Goal: Task Accomplishment & Management: Manage account settings

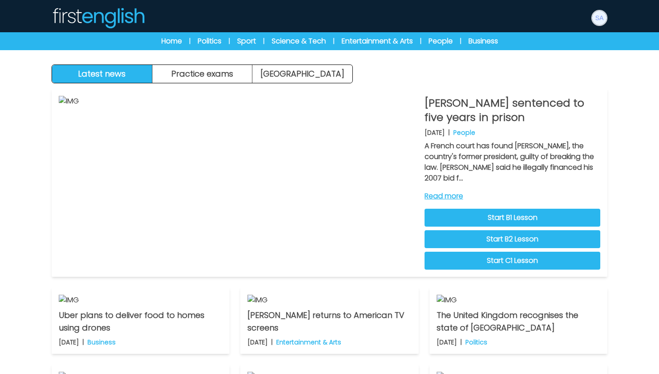
click at [594, 17] on img at bounding box center [599, 18] width 14 height 14
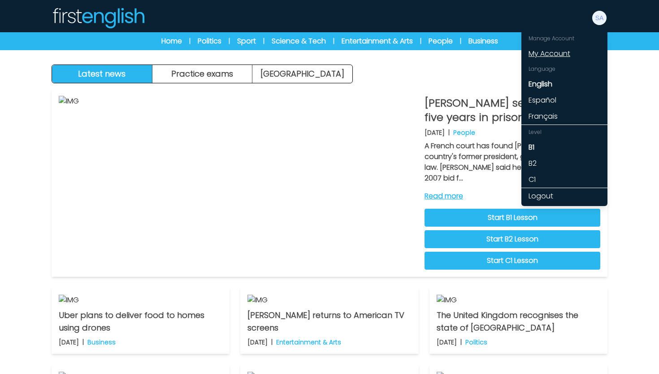
click at [554, 55] on link "My Account" at bounding box center [564, 54] width 86 height 16
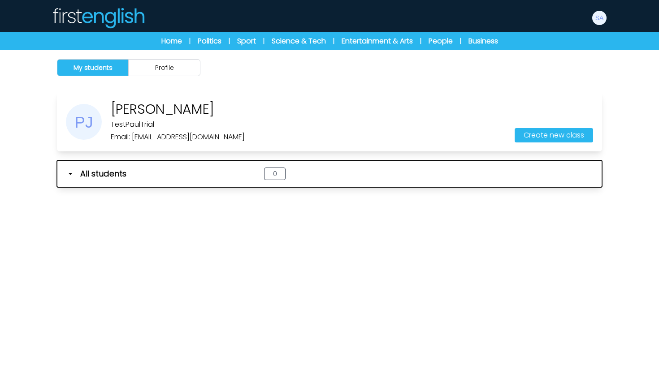
click at [70, 173] on icon "button" at bounding box center [70, 173] width 9 height 9
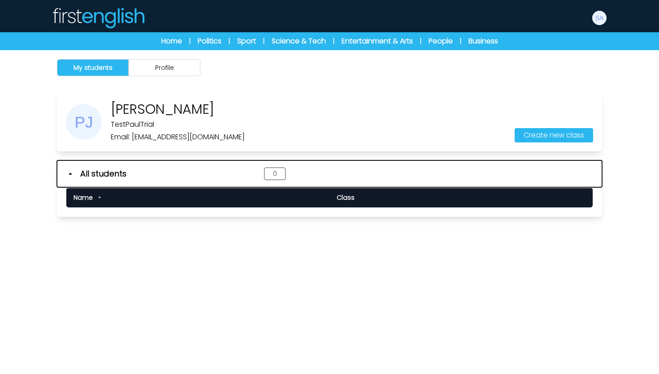
click at [68, 173] on icon "button" at bounding box center [70, 173] width 9 height 9
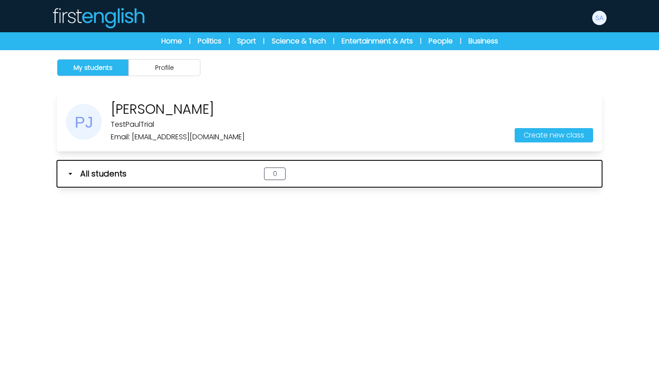
click at [69, 179] on div "All students" at bounding box center [154, 174] width 176 height 13
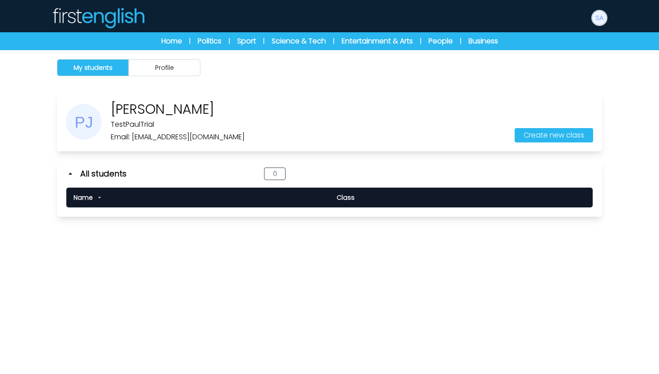
click at [600, 22] on img at bounding box center [599, 18] width 14 height 14
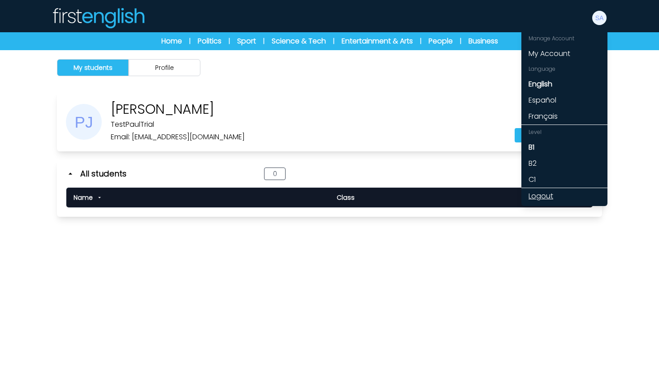
click at [553, 198] on link "Logout" at bounding box center [564, 196] width 86 height 16
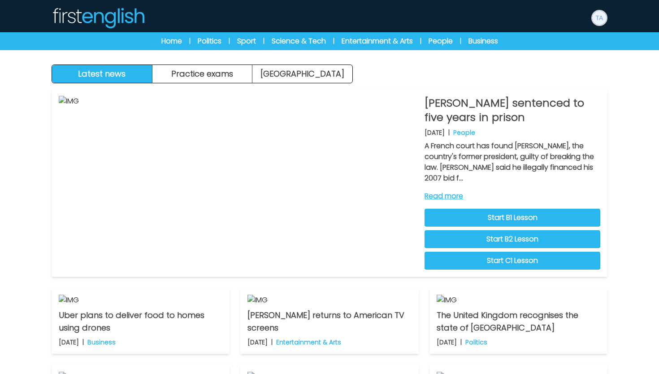
click at [598, 14] on img at bounding box center [599, 18] width 14 height 14
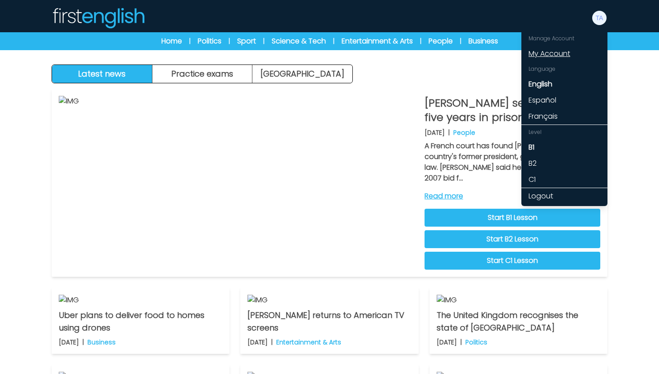
click at [562, 48] on link "My Account" at bounding box center [564, 54] width 86 height 16
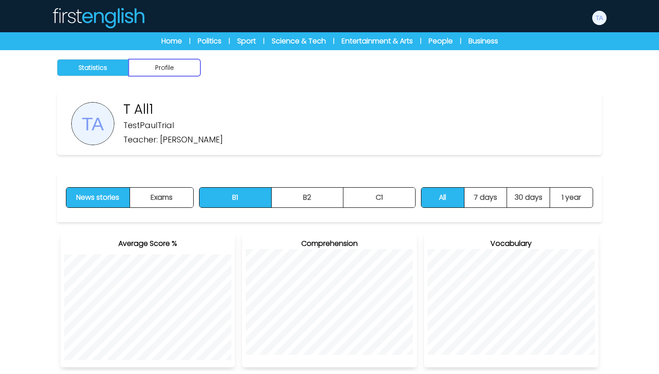
click at [180, 70] on button "Profile" at bounding box center [165, 67] width 72 height 17
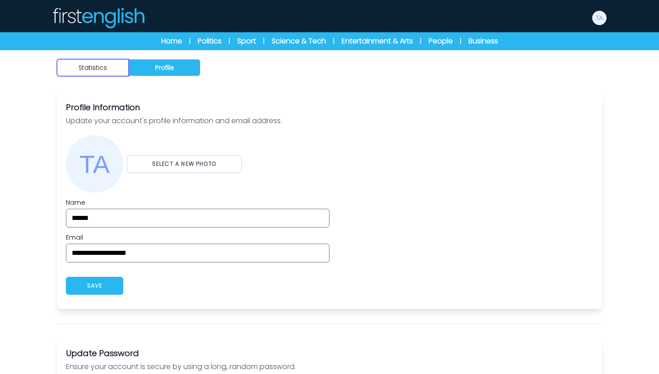
click at [98, 68] on button "Statistics" at bounding box center [93, 67] width 72 height 17
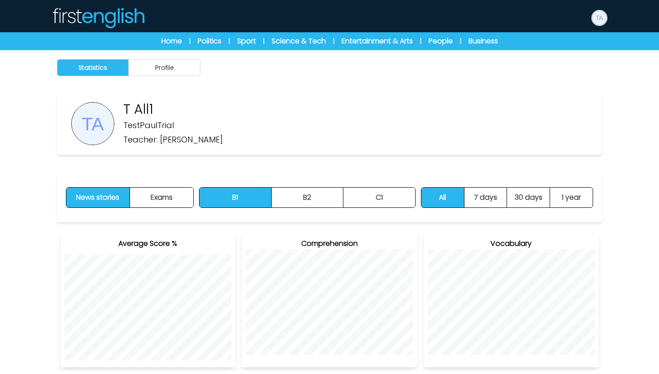
click at [598, 16] on img at bounding box center [599, 18] width 14 height 14
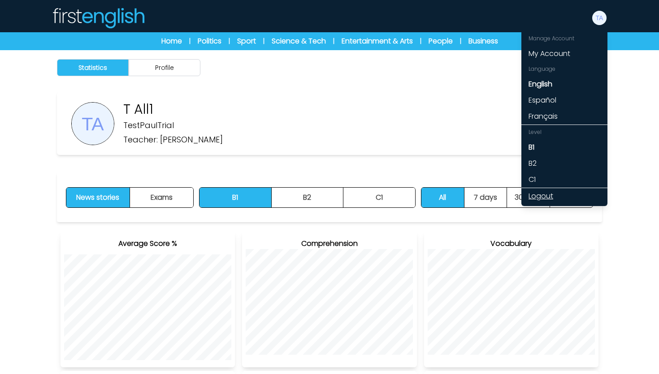
click at [544, 203] on link "Logout" at bounding box center [564, 196] width 86 height 16
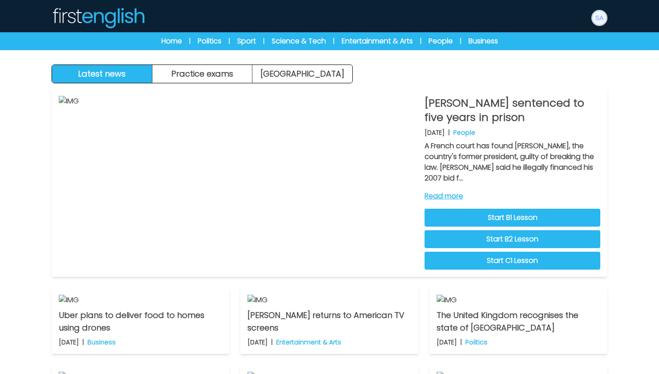
click at [602, 18] on img at bounding box center [599, 18] width 14 height 14
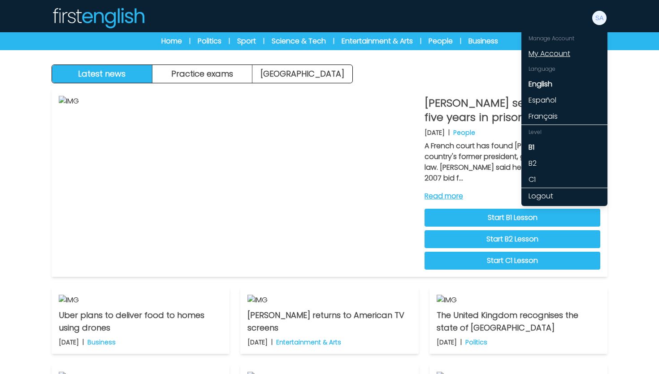
click at [577, 49] on link "My Account" at bounding box center [564, 54] width 86 height 16
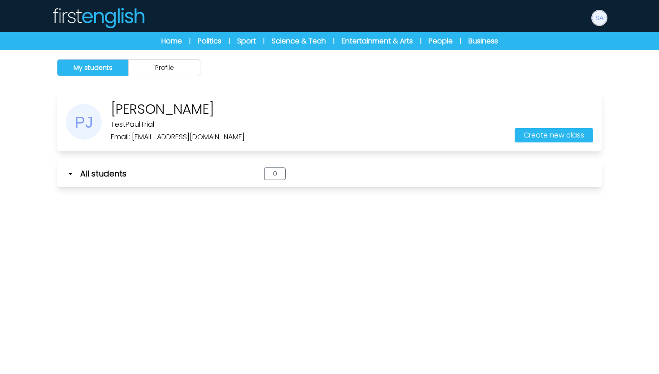
click at [602, 24] on button at bounding box center [599, 18] width 16 height 16
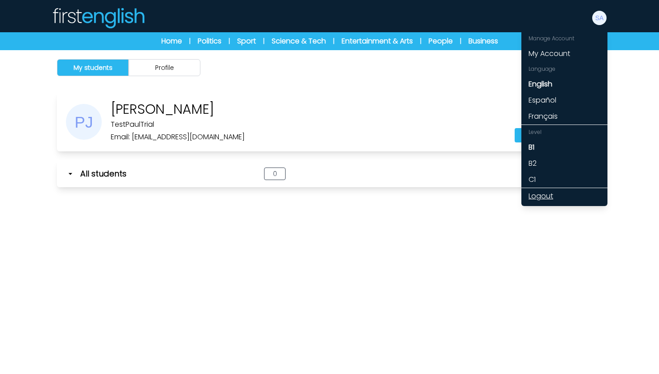
click at [552, 197] on link "Logout" at bounding box center [564, 196] width 86 height 16
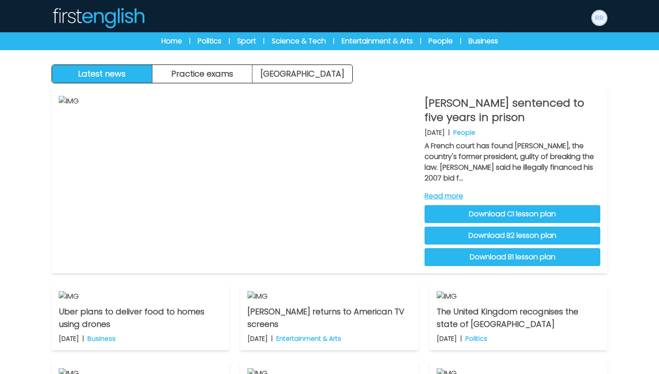
click at [599, 19] on img at bounding box center [599, 18] width 14 height 14
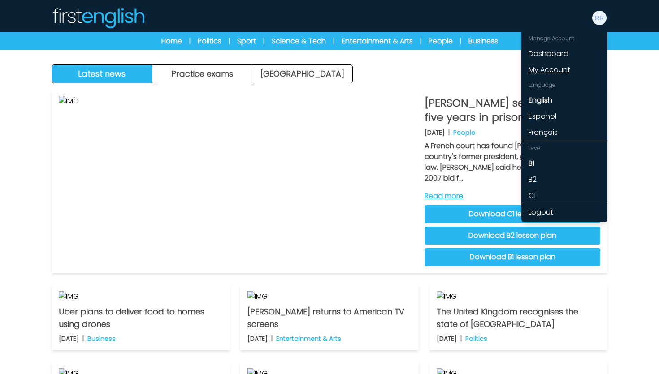
click at [563, 68] on link "My Account" at bounding box center [564, 70] width 86 height 16
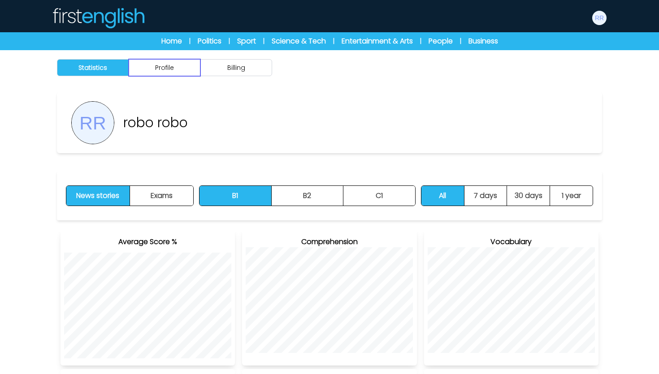
click at [190, 62] on button "Profile" at bounding box center [165, 67] width 72 height 17
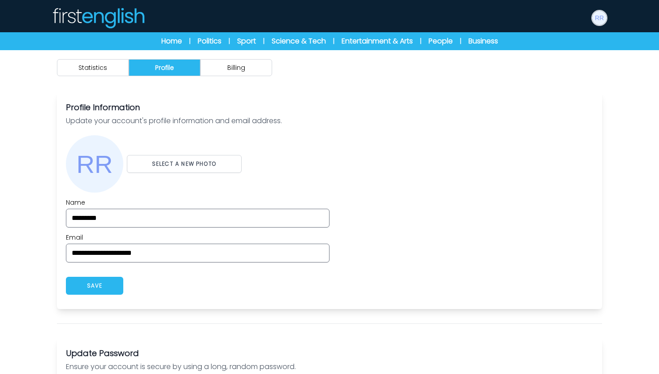
click at [602, 22] on img at bounding box center [599, 18] width 14 height 14
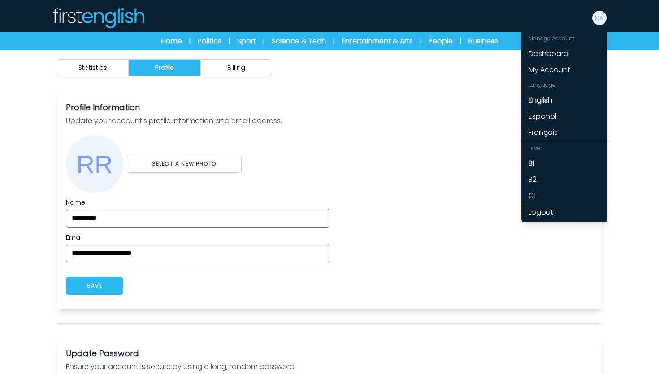
click at [539, 214] on link "Logout" at bounding box center [564, 212] width 86 height 16
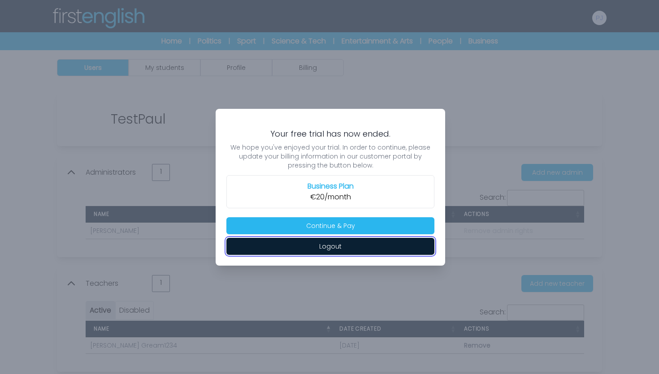
click at [350, 245] on button "Logout" at bounding box center [330, 246] width 208 height 17
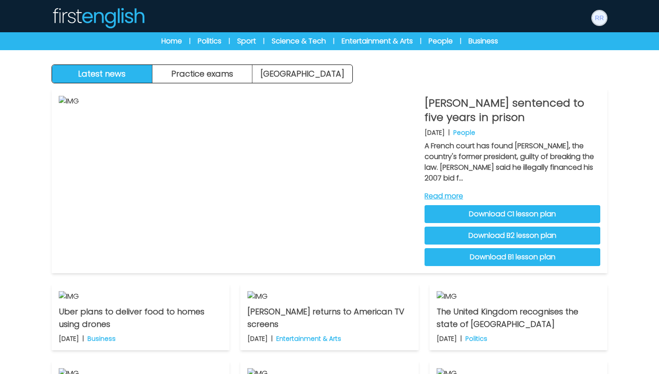
click at [598, 22] on img at bounding box center [599, 18] width 14 height 14
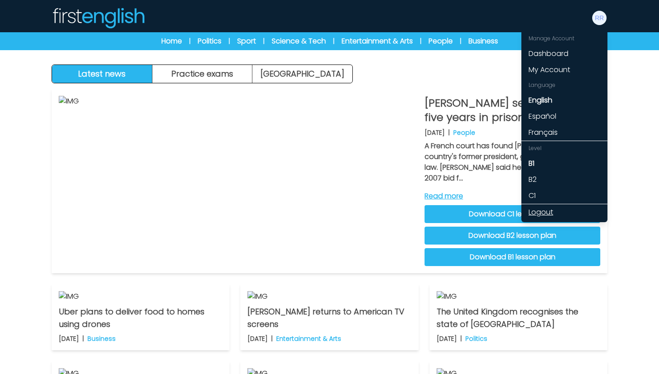
click at [551, 208] on link "Logout" at bounding box center [564, 212] width 86 height 16
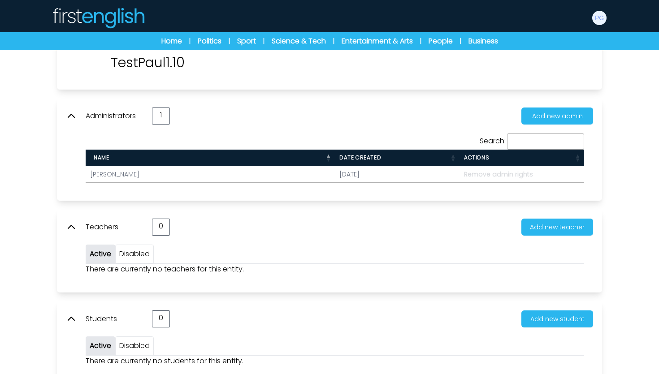
scroll to position [79, 0]
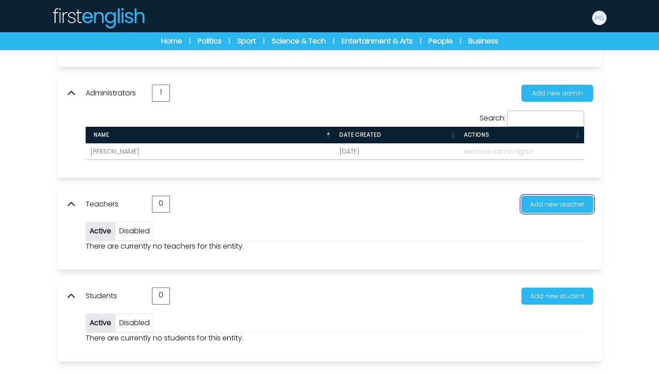
click at [543, 208] on button "Add new teacher" at bounding box center [557, 204] width 72 height 17
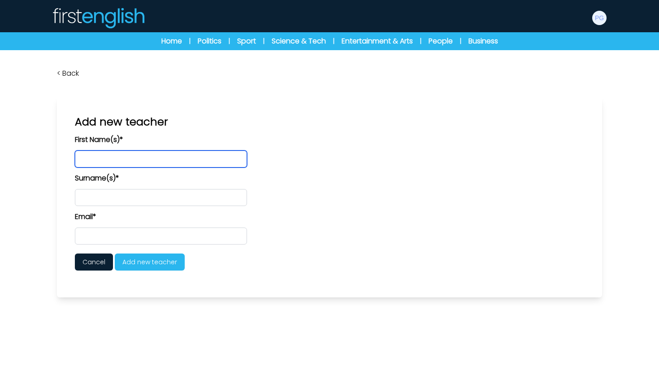
click at [187, 160] on input "text" at bounding box center [161, 159] width 172 height 17
type input "****"
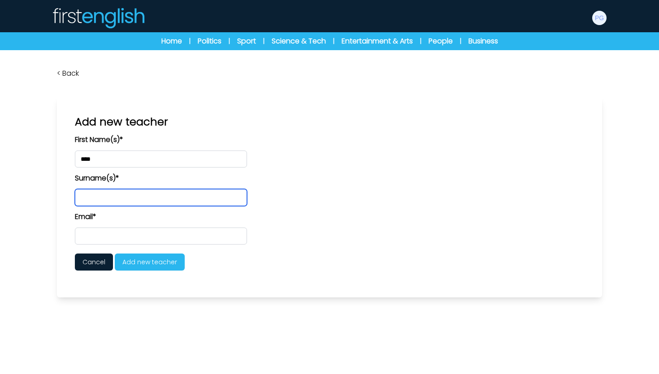
click at [159, 197] on input "text" at bounding box center [161, 197] width 172 height 17
type input "***"
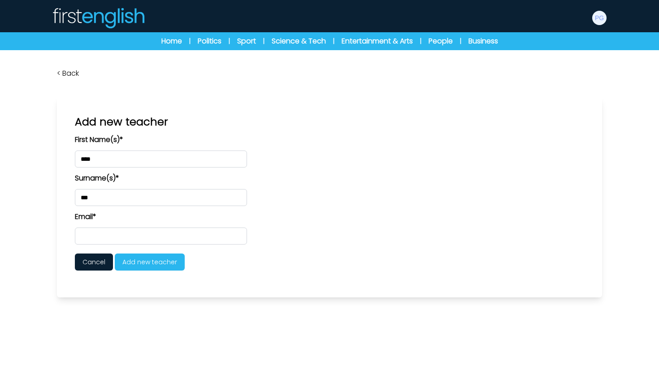
click at [140, 245] on form "First Name(s)* **** Surname(s)* *** Email* Cancel Add new teacher Confirm" at bounding box center [329, 202] width 509 height 136
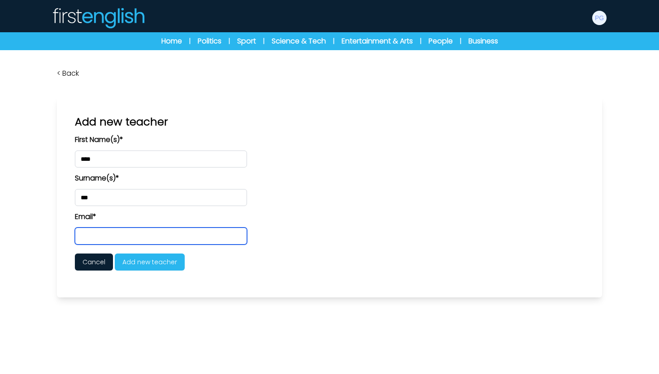
click at [139, 242] on input "email" at bounding box center [161, 236] width 172 height 17
paste input "**********"
type input "**********"
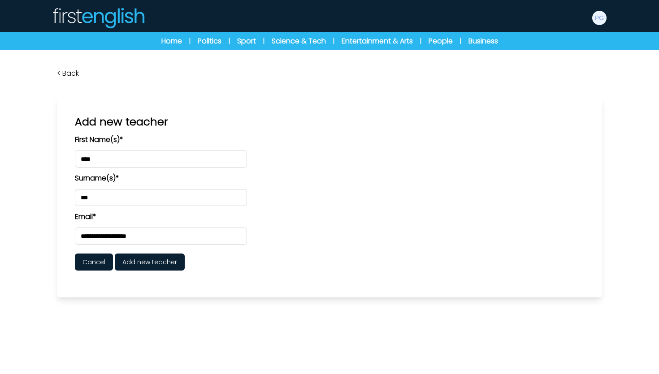
click at [144, 266] on span "Add new teacher" at bounding box center [150, 262] width 70 height 17
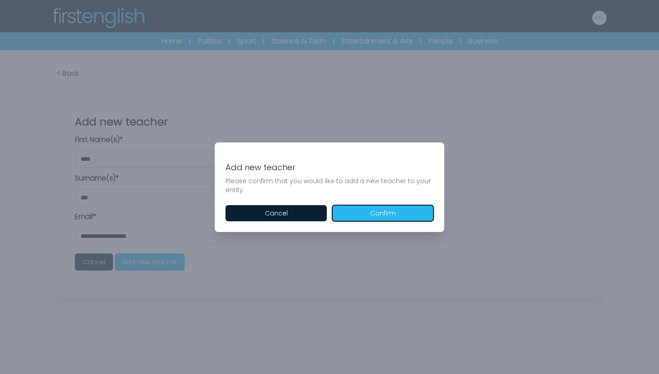
click at [359, 216] on button "Confirm" at bounding box center [382, 213] width 101 height 16
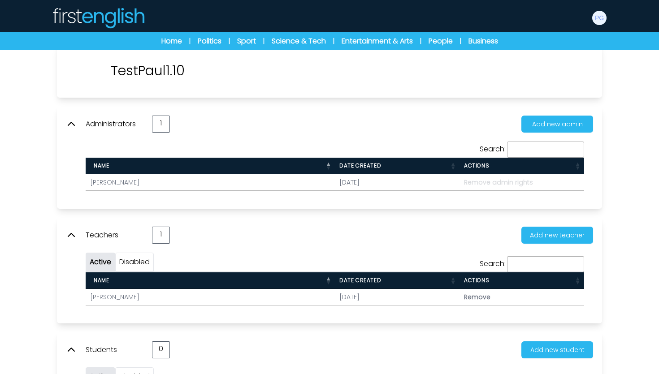
scroll to position [102, 0]
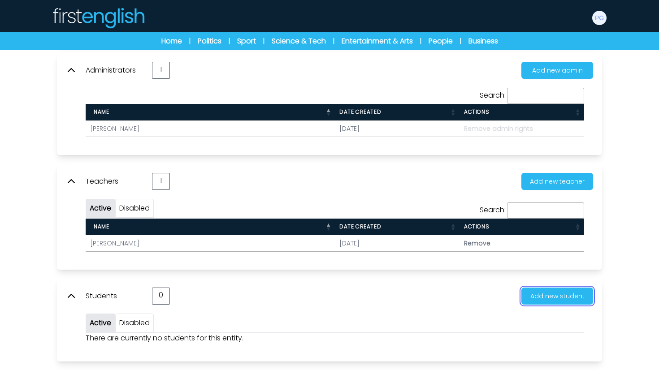
click at [564, 290] on button "Add new student" at bounding box center [557, 296] width 72 height 17
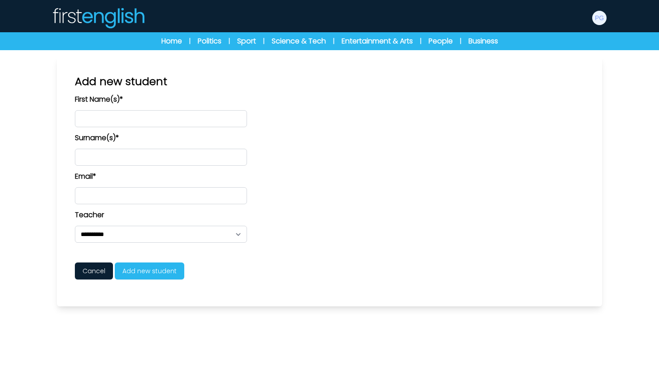
scroll to position [50, 0]
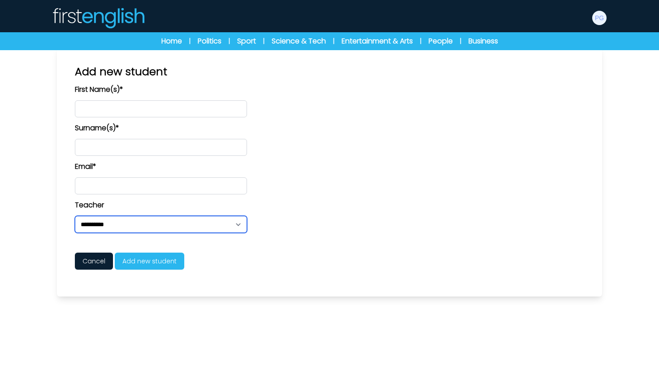
click at [239, 228] on select "**********" at bounding box center [161, 224] width 172 height 17
select select "****"
click at [75, 216] on select "**********" at bounding box center [161, 224] width 172 height 17
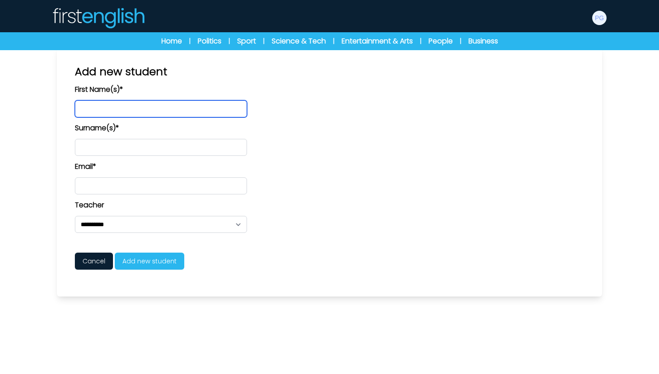
click at [126, 106] on input "text" at bounding box center [161, 108] width 172 height 17
type input "******"
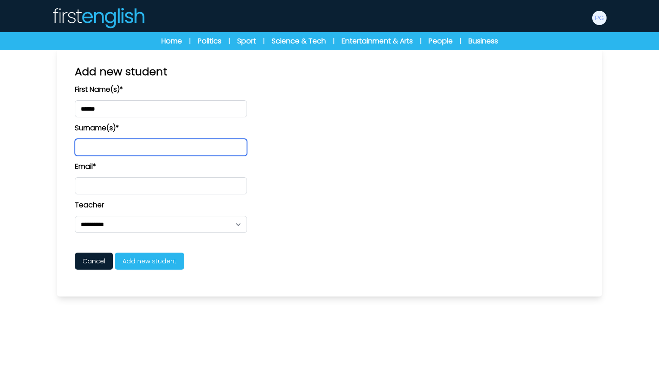
click at [134, 154] on input "text" at bounding box center [161, 147] width 172 height 17
type input "*****"
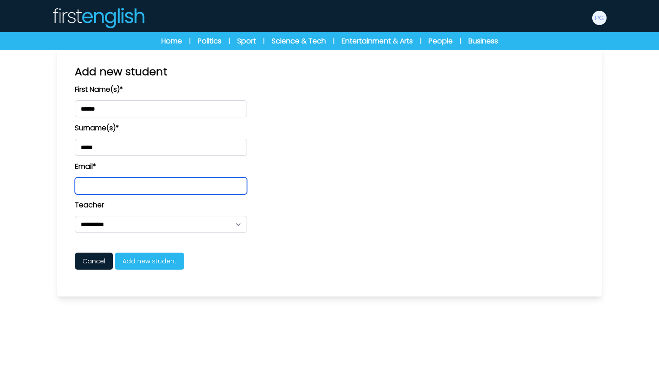
click at [151, 189] on input "email" at bounding box center [161, 186] width 172 height 17
paste input "**********"
type input "**********"
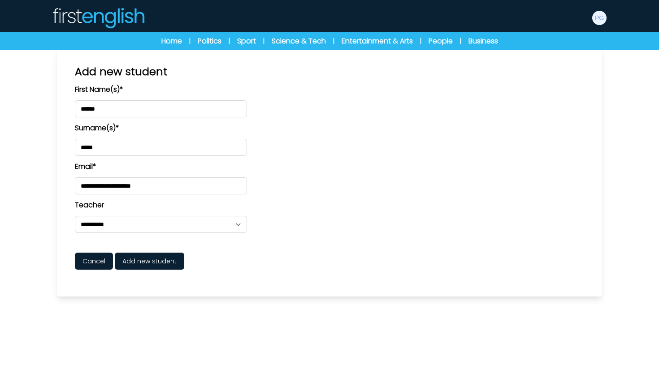
click at [129, 264] on span "Add new student" at bounding box center [149, 261] width 69 height 17
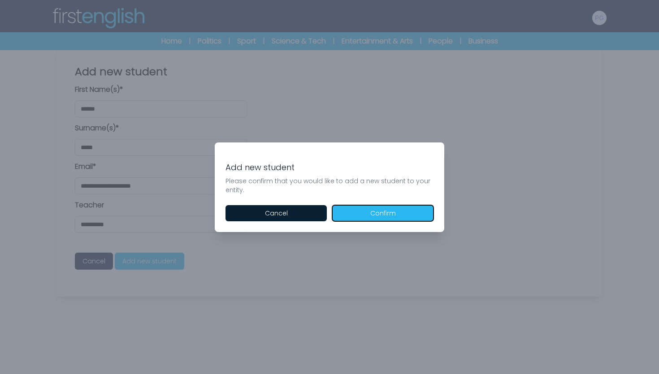
click at [354, 216] on button "Confirm" at bounding box center [382, 213] width 101 height 16
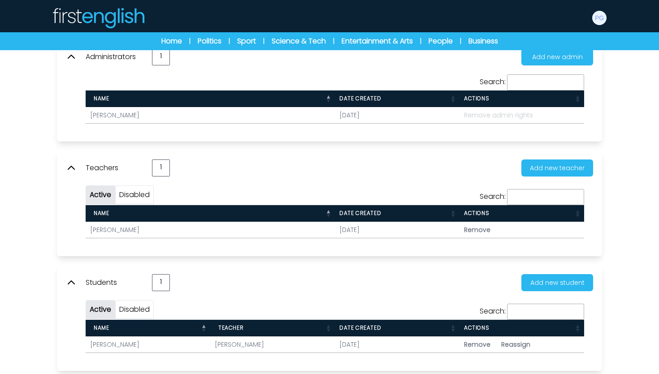
scroll to position [125, 0]
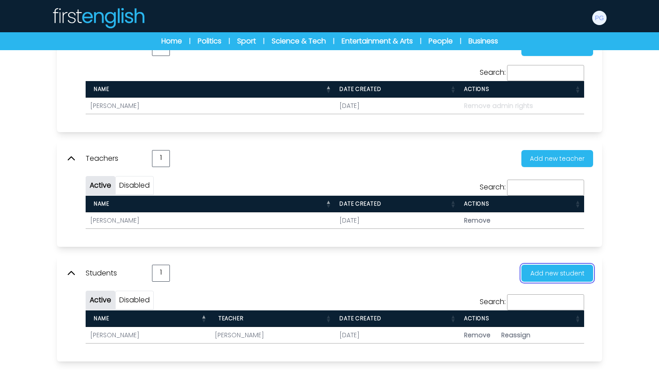
click at [532, 269] on button "Add new student" at bounding box center [557, 273] width 72 height 17
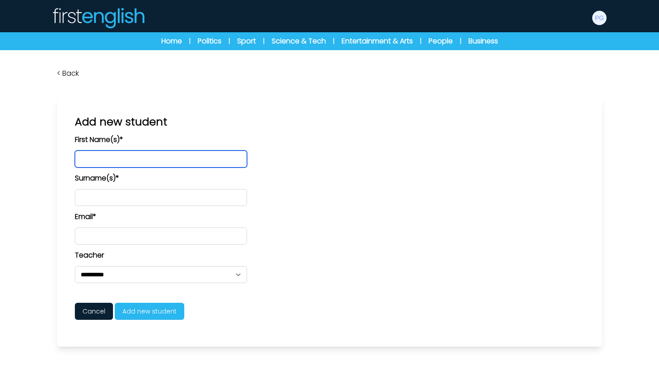
click at [191, 163] on input "text" at bounding box center [161, 159] width 172 height 17
type input "****"
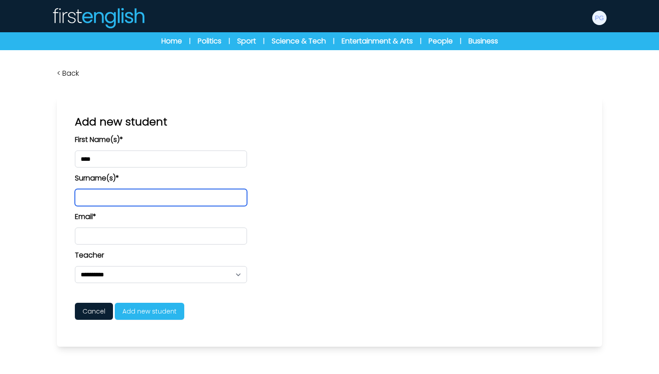
click at [157, 197] on input "text" at bounding box center [161, 197] width 172 height 17
type input "*****"
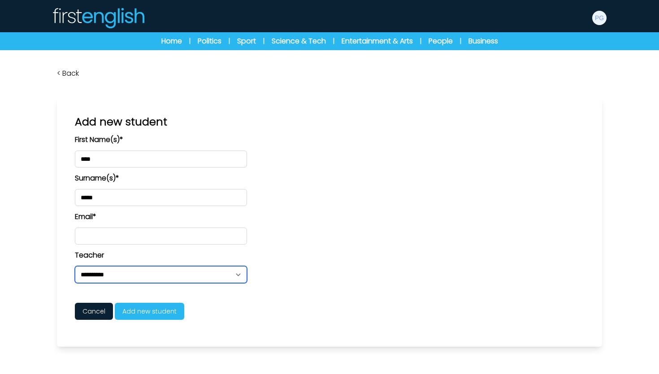
click at [156, 277] on select "**********" at bounding box center [161, 274] width 172 height 17
select select "****"
click at [75, 266] on select "**********" at bounding box center [161, 274] width 172 height 17
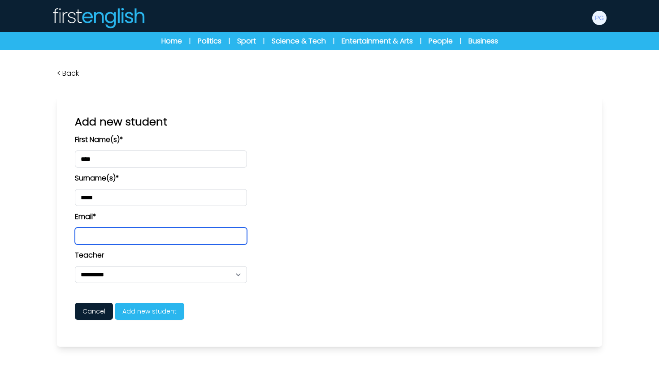
click at [135, 236] on input "email" at bounding box center [161, 236] width 172 height 17
paste input "**********"
type input "**********"
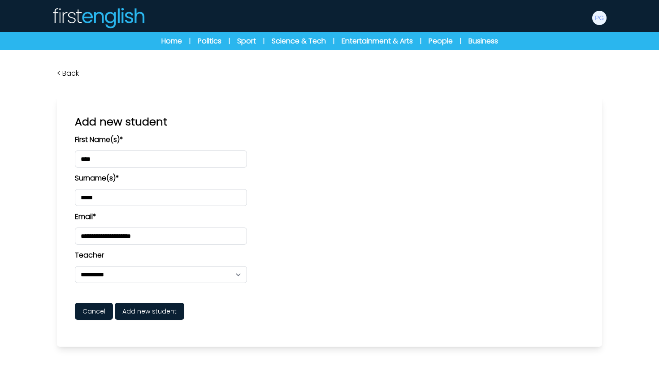
click at [138, 312] on span "Add new student" at bounding box center [149, 311] width 69 height 17
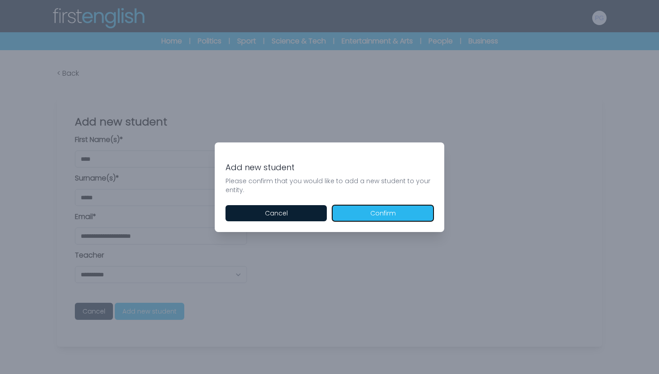
click at [368, 216] on button "Confirm" at bounding box center [382, 213] width 101 height 16
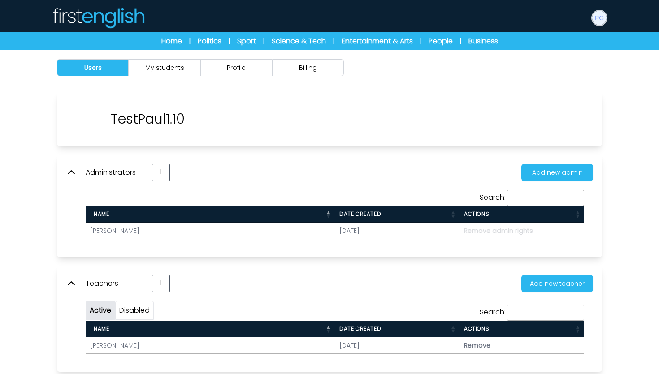
click at [598, 14] on img at bounding box center [599, 18] width 14 height 14
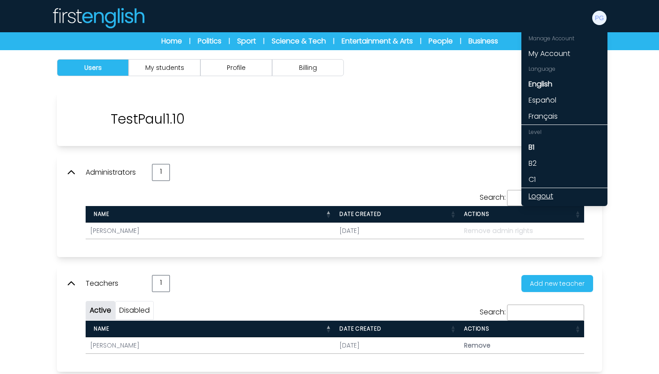
click at [545, 197] on link "Logout" at bounding box center [564, 196] width 86 height 16
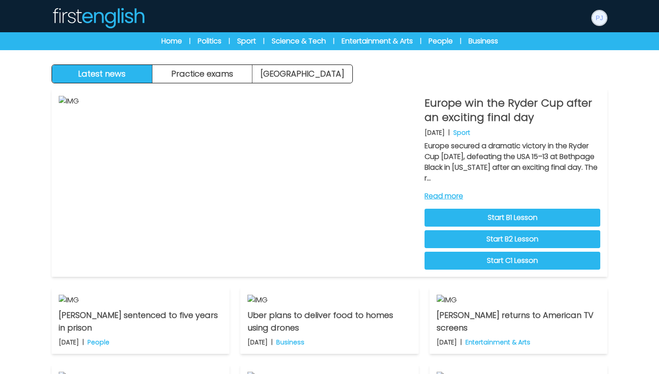
click at [598, 22] on img at bounding box center [599, 18] width 14 height 14
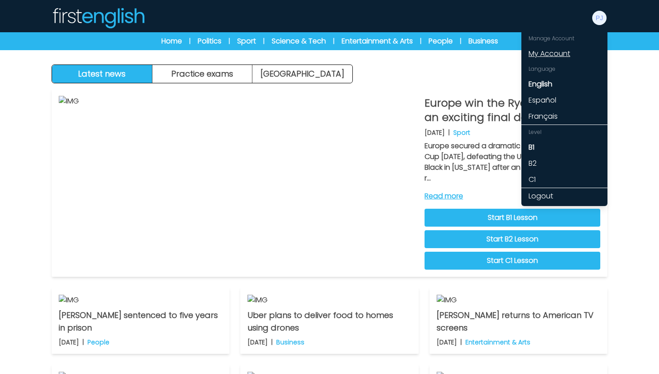
click at [574, 52] on link "My Account" at bounding box center [564, 54] width 86 height 16
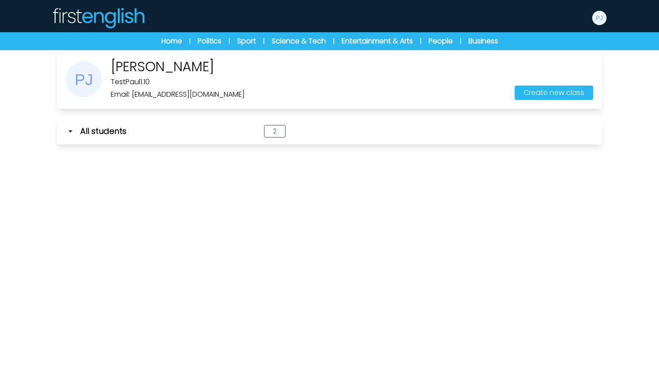
scroll to position [50, 0]
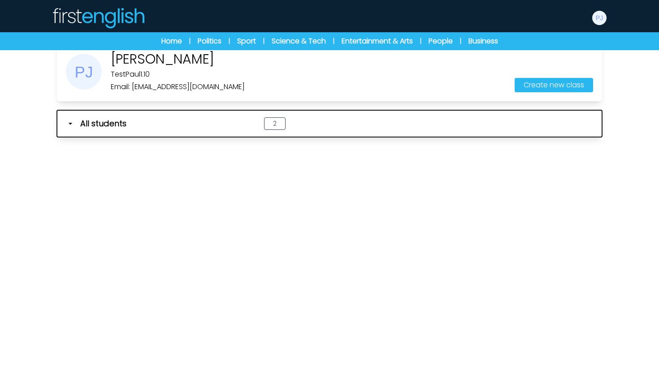
click at [72, 124] on icon "button" at bounding box center [70, 123] width 9 height 9
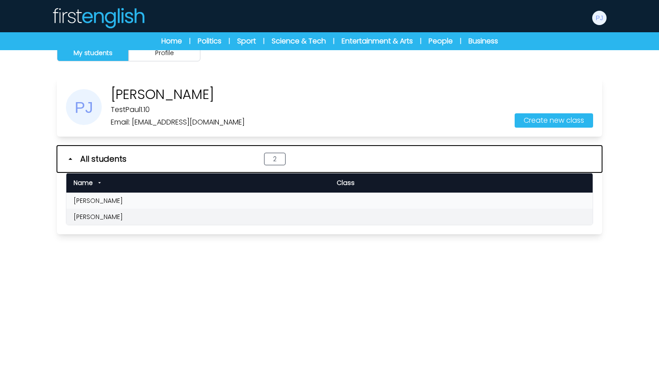
scroll to position [0, 0]
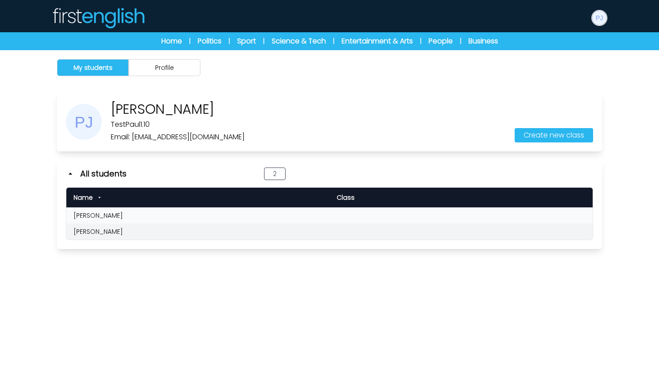
click at [603, 21] on img at bounding box center [599, 18] width 14 height 14
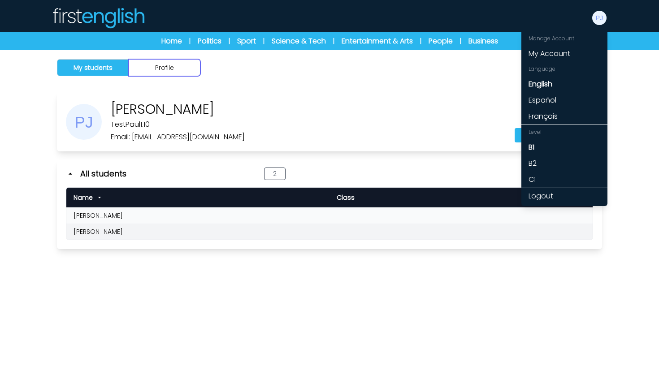
click at [170, 69] on button "Profile" at bounding box center [165, 67] width 72 height 17
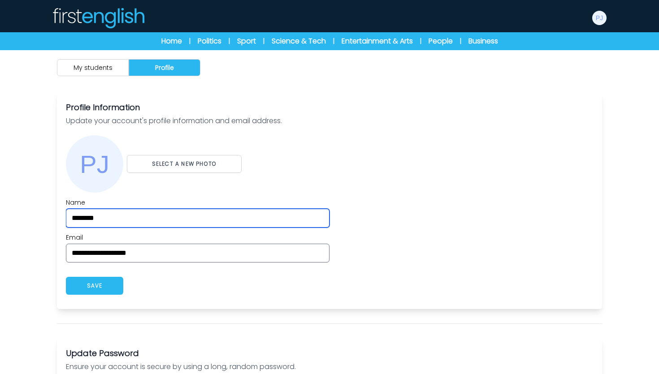
click at [113, 219] on input "********" at bounding box center [198, 218] width 264 height 19
type input "**********"
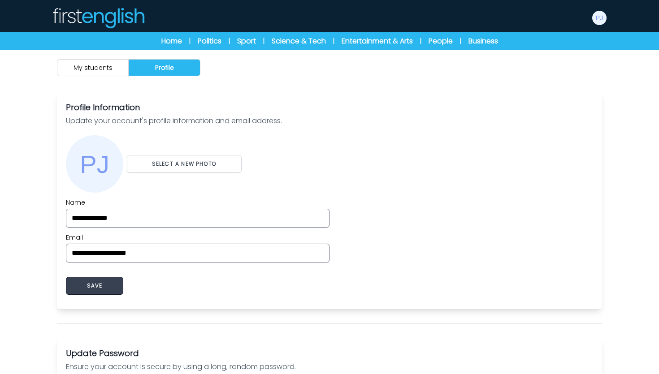
click at [92, 290] on button "SAVE" at bounding box center [94, 286] width 57 height 18
click at [103, 65] on button "My students" at bounding box center [93, 67] width 72 height 17
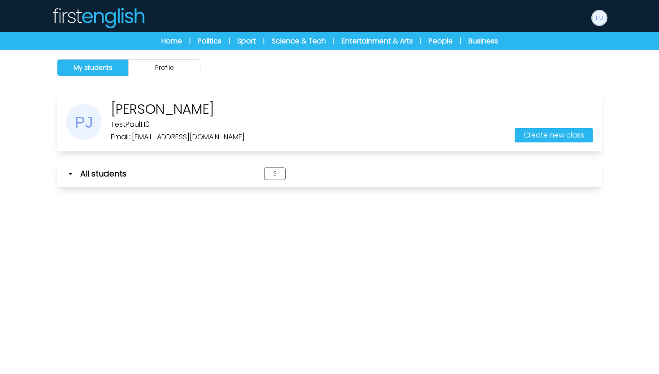
click at [595, 21] on img at bounding box center [599, 18] width 14 height 14
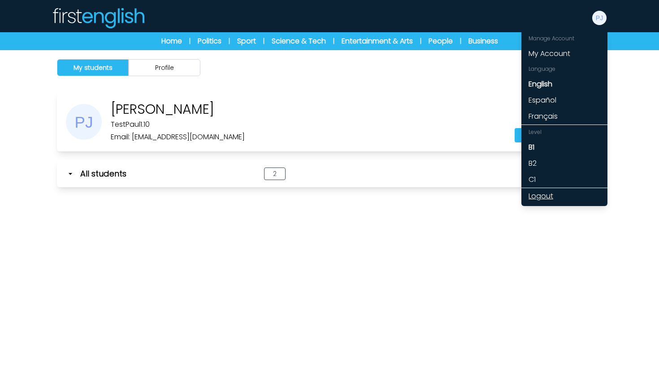
click at [542, 199] on link "Logout" at bounding box center [564, 196] width 86 height 16
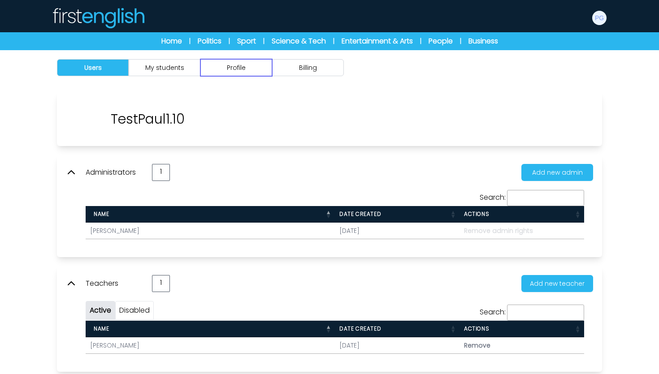
click at [248, 69] on button "Profile" at bounding box center [236, 67] width 72 height 17
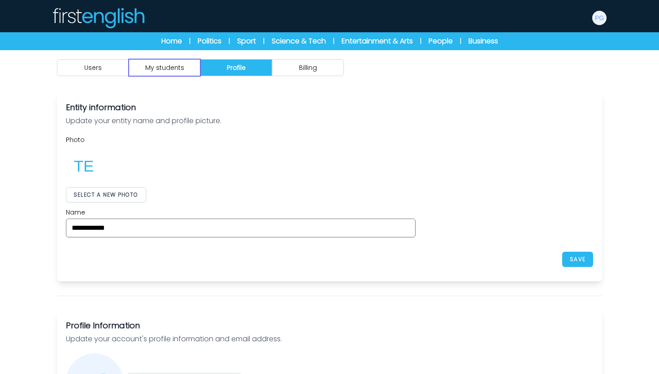
click at [171, 69] on button "My students" at bounding box center [165, 67] width 72 height 17
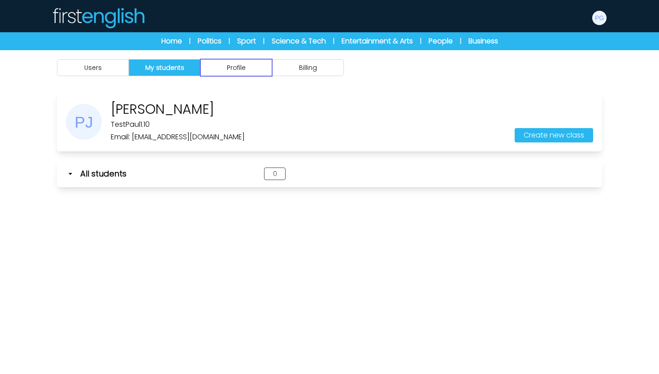
click at [235, 73] on button "Profile" at bounding box center [236, 67] width 72 height 17
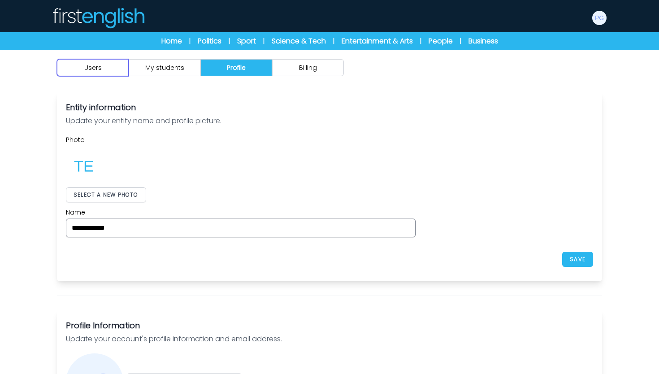
click at [108, 61] on button "Users" at bounding box center [93, 67] width 72 height 17
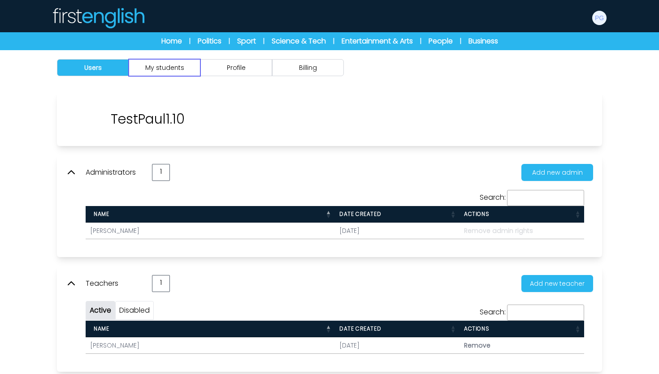
click at [176, 68] on button "My students" at bounding box center [165, 67] width 72 height 17
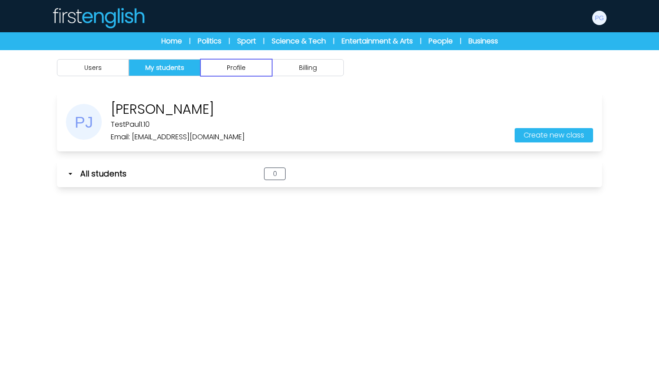
click at [232, 70] on button "Profile" at bounding box center [236, 67] width 72 height 17
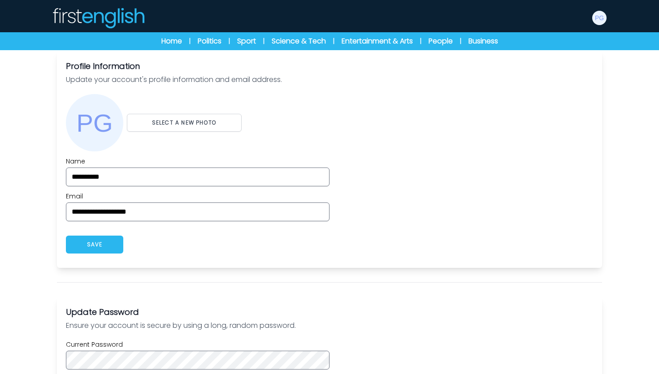
scroll to position [364, 0]
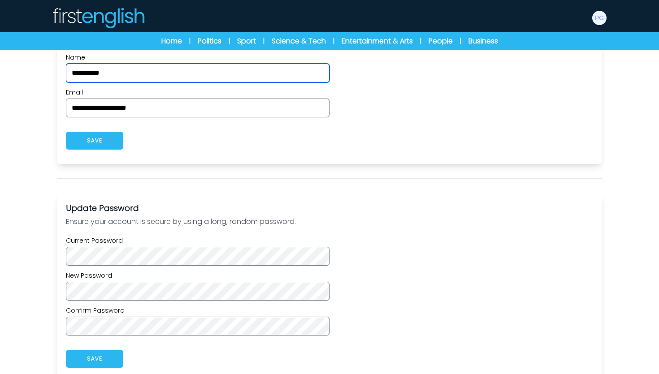
click at [137, 73] on input "**********" at bounding box center [198, 73] width 264 height 19
type input "**********"
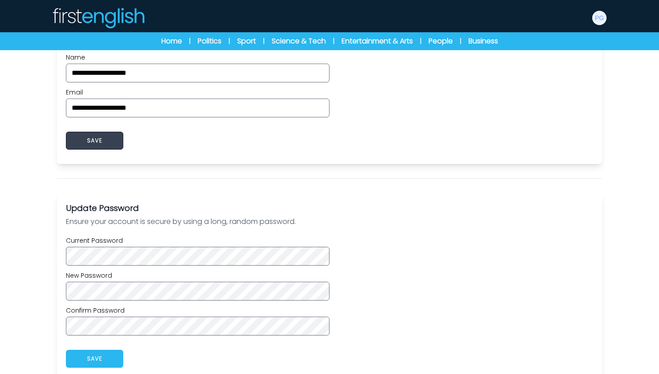
click at [96, 139] on button "SAVE" at bounding box center [94, 141] width 57 height 18
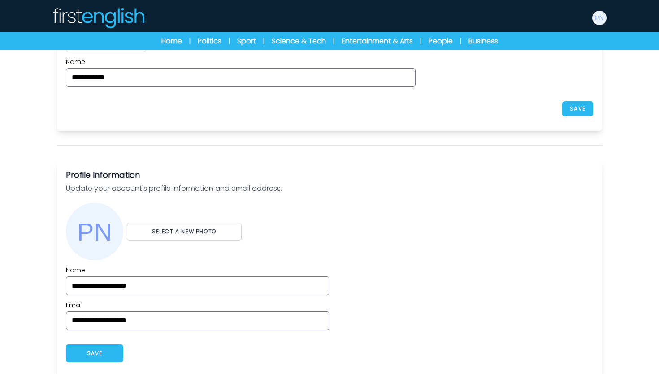
scroll to position [0, 0]
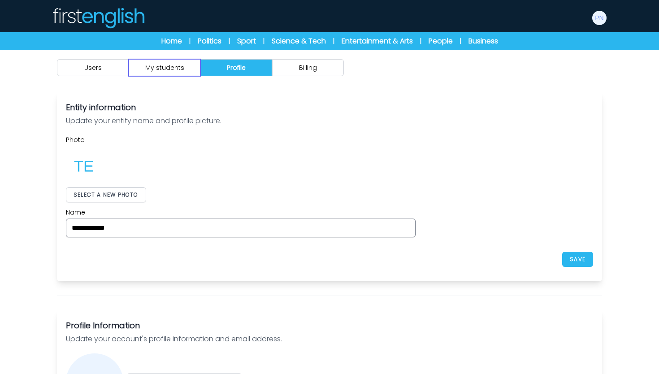
click at [167, 70] on button "My students" at bounding box center [165, 67] width 72 height 17
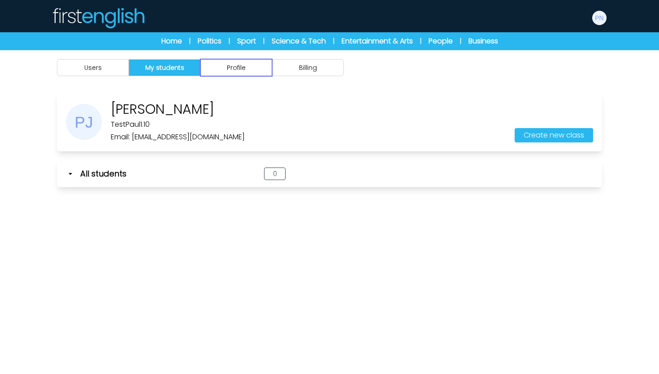
click at [230, 72] on button "Profile" at bounding box center [236, 67] width 72 height 17
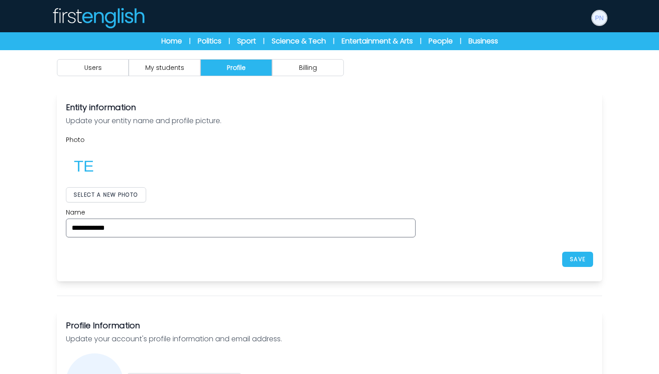
click at [601, 19] on img at bounding box center [599, 18] width 14 height 14
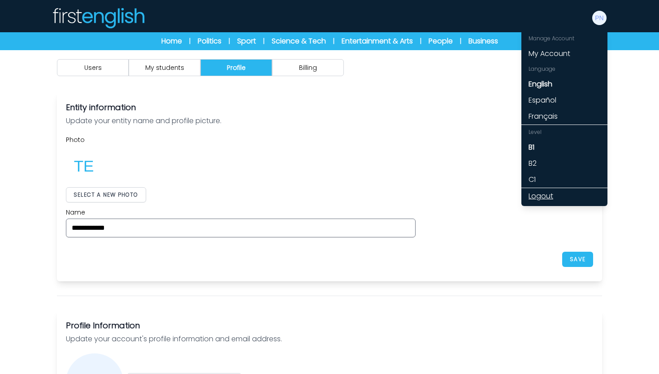
click at [545, 190] on link "Logout" at bounding box center [564, 196] width 86 height 16
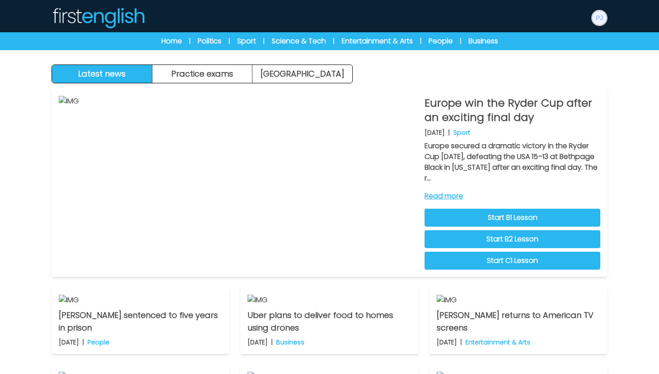
click at [603, 22] on img at bounding box center [599, 18] width 14 height 14
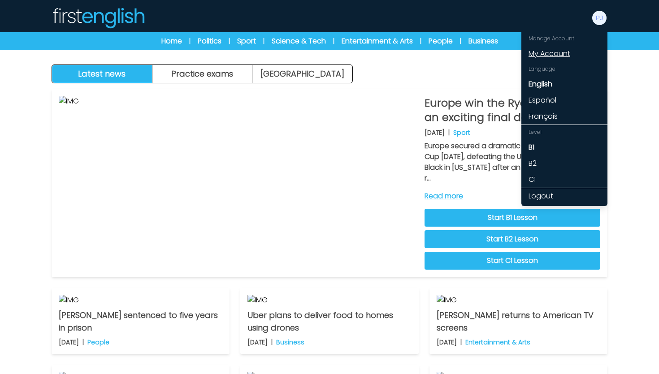
click at [547, 56] on link "My Account" at bounding box center [564, 54] width 86 height 16
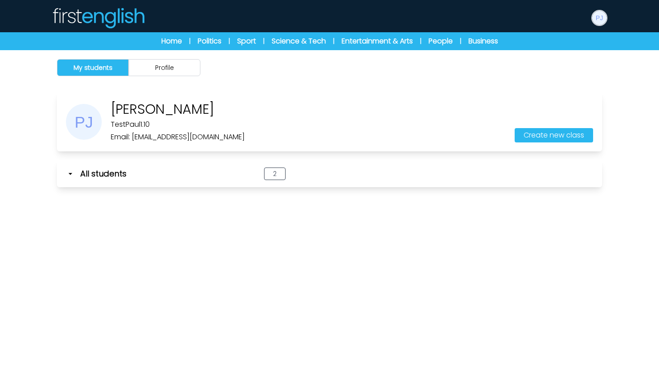
click at [598, 20] on img at bounding box center [599, 18] width 14 height 14
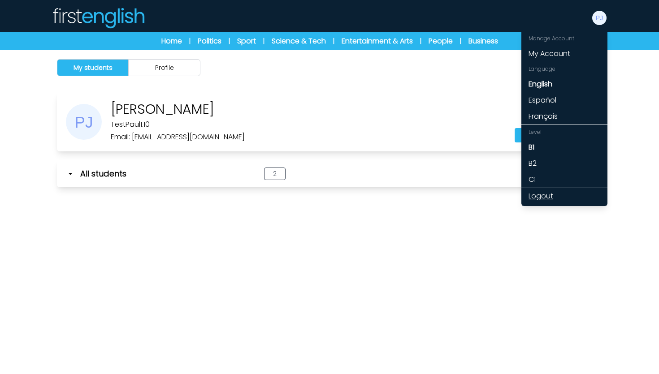
click at [546, 197] on link "Logout" at bounding box center [564, 196] width 86 height 16
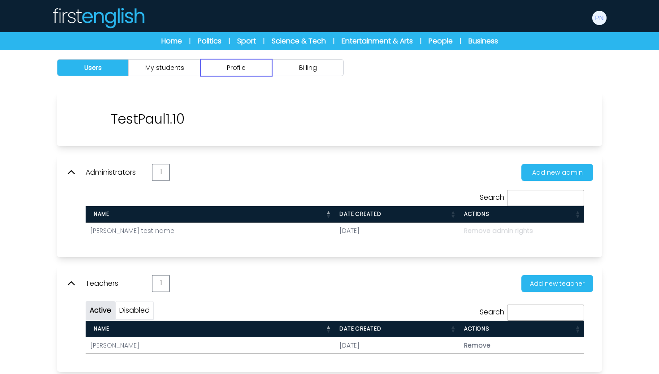
click at [240, 68] on button "Profile" at bounding box center [236, 67] width 72 height 17
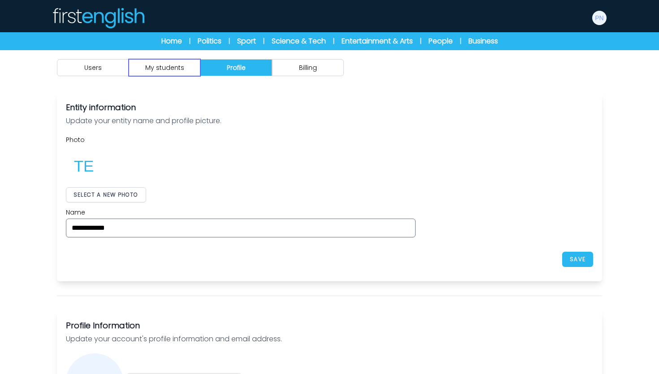
click at [184, 73] on button "My students" at bounding box center [165, 67] width 72 height 17
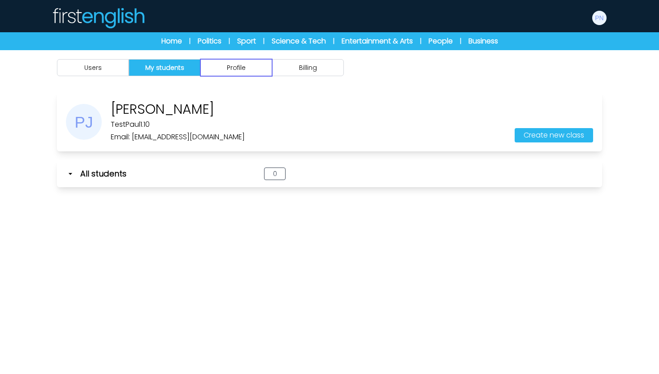
click at [218, 72] on button "Profile" at bounding box center [236, 67] width 72 height 17
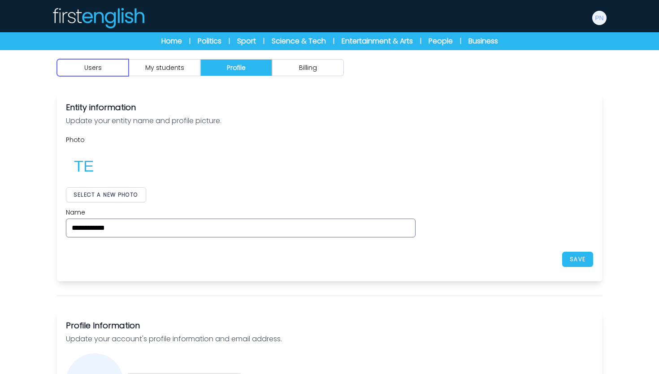
click at [107, 71] on button "Users" at bounding box center [93, 67] width 72 height 17
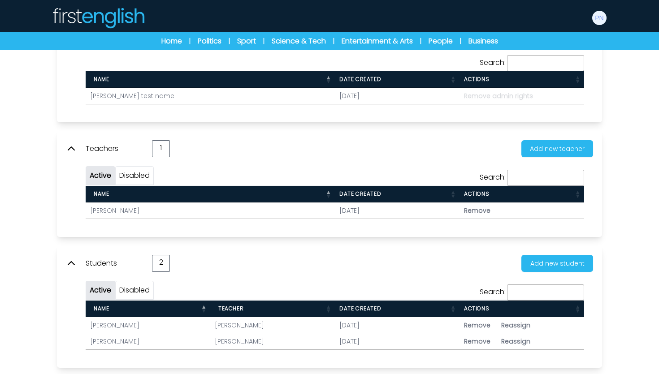
scroll to position [134, 0]
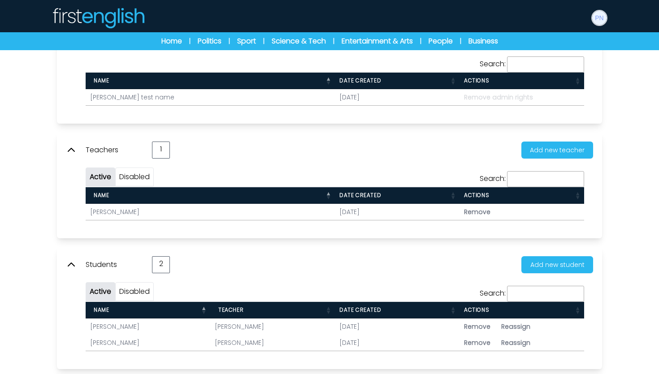
click at [603, 14] on img at bounding box center [599, 18] width 14 height 14
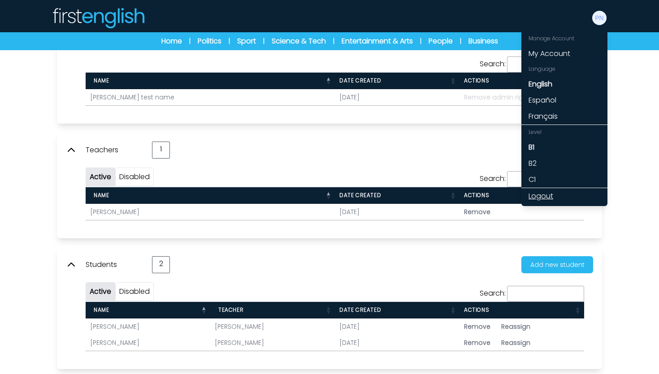
click at [541, 192] on link "Logout" at bounding box center [564, 196] width 86 height 16
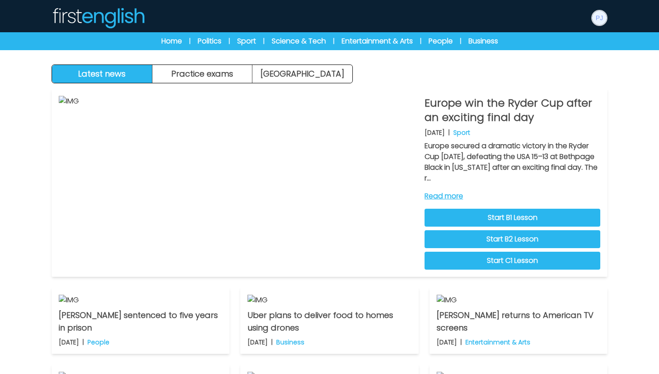
click at [600, 14] on img at bounding box center [599, 18] width 14 height 14
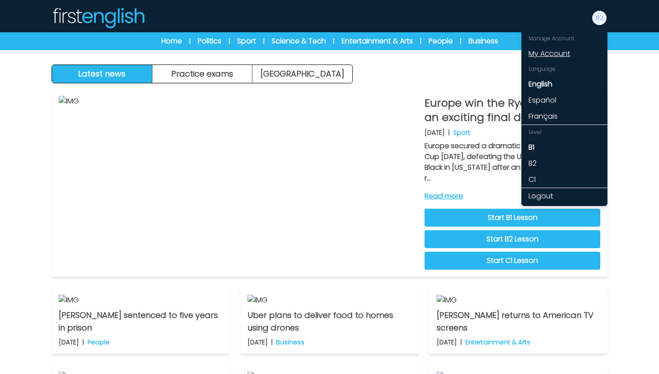
click at [550, 56] on link "My Account" at bounding box center [564, 54] width 86 height 16
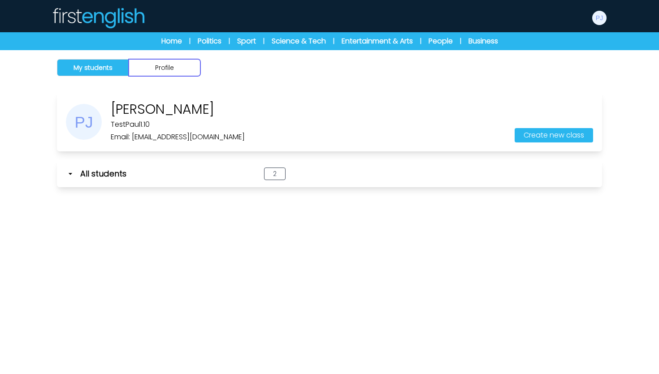
click at [188, 69] on button "Profile" at bounding box center [165, 67] width 72 height 17
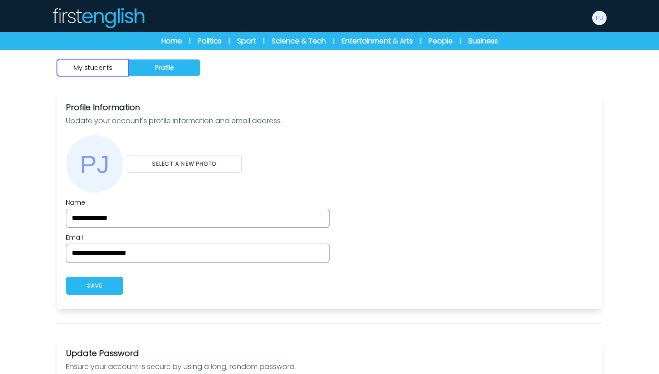
click at [98, 69] on button "My students" at bounding box center [93, 67] width 72 height 17
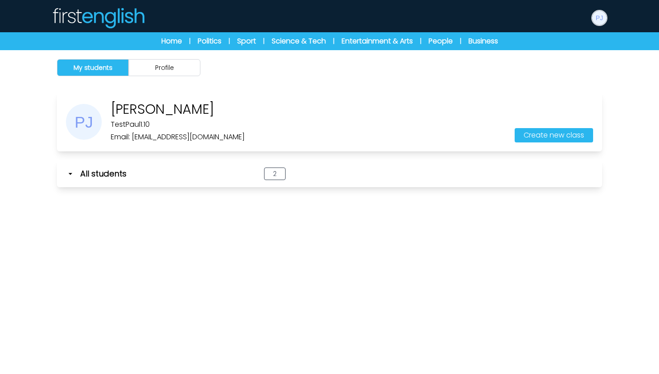
click at [596, 22] on img at bounding box center [599, 18] width 14 height 14
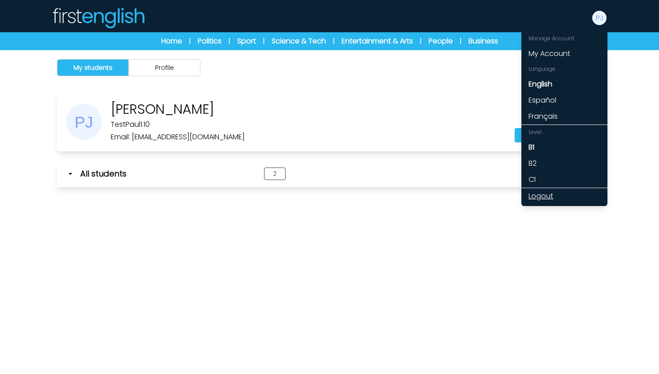
click at [543, 196] on link "Logout" at bounding box center [564, 196] width 86 height 16
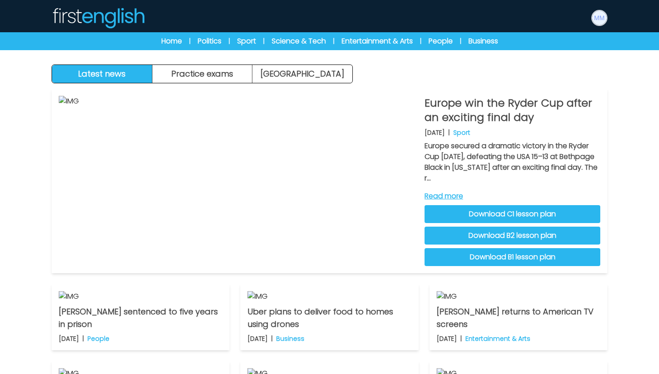
click at [604, 17] on img at bounding box center [599, 18] width 14 height 14
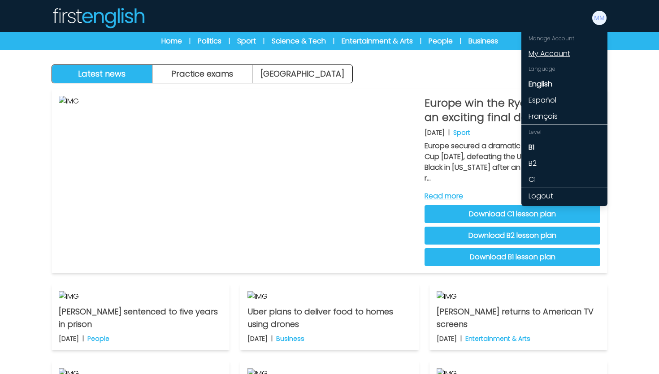
click at [553, 53] on link "My Account" at bounding box center [564, 54] width 86 height 16
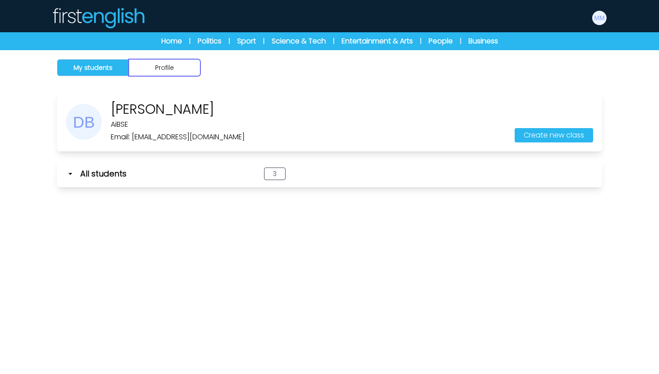
click at [148, 59] on button "Profile" at bounding box center [165, 67] width 72 height 17
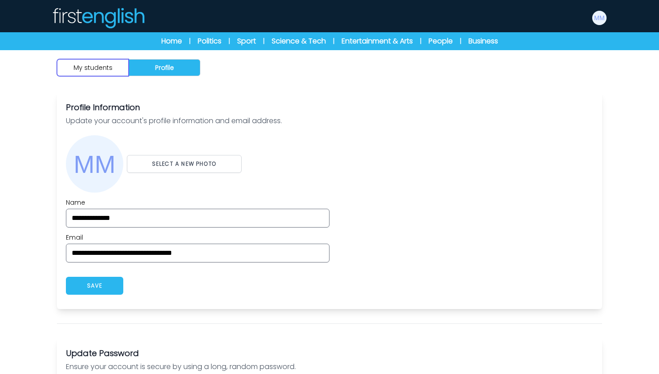
click at [106, 74] on button "My students" at bounding box center [93, 67] width 72 height 17
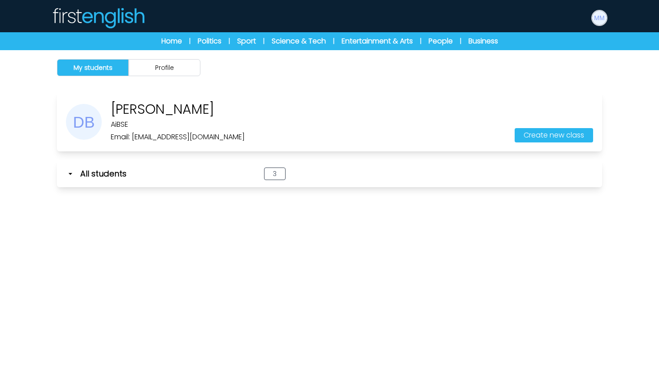
click at [600, 13] on img at bounding box center [599, 18] width 14 height 14
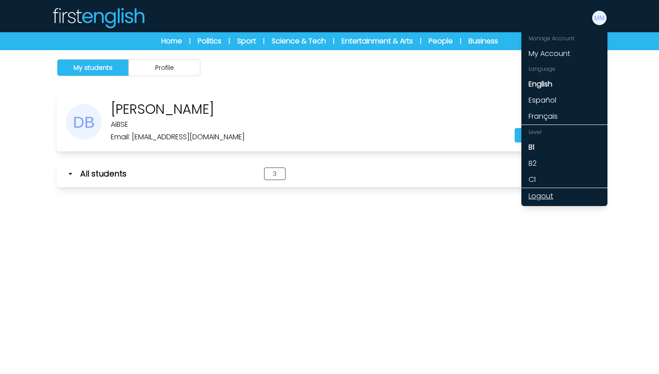
click at [548, 196] on link "Logout" at bounding box center [564, 196] width 86 height 16
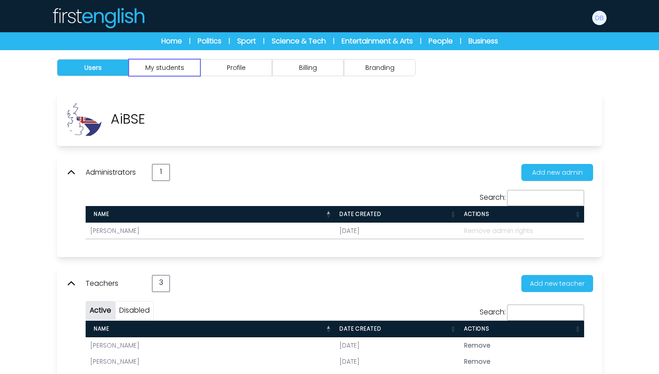
click at [187, 73] on button "My students" at bounding box center [165, 67] width 72 height 17
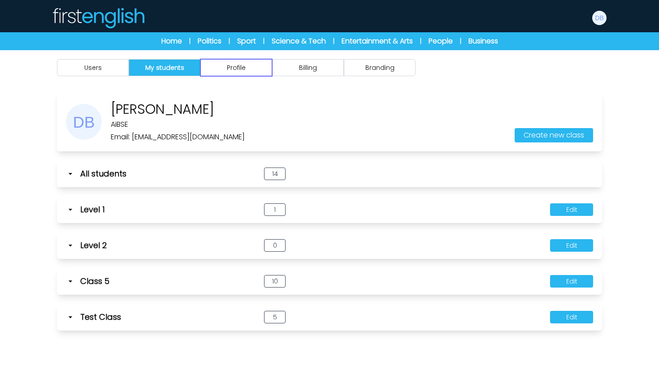
click at [237, 73] on button "Profile" at bounding box center [236, 67] width 72 height 17
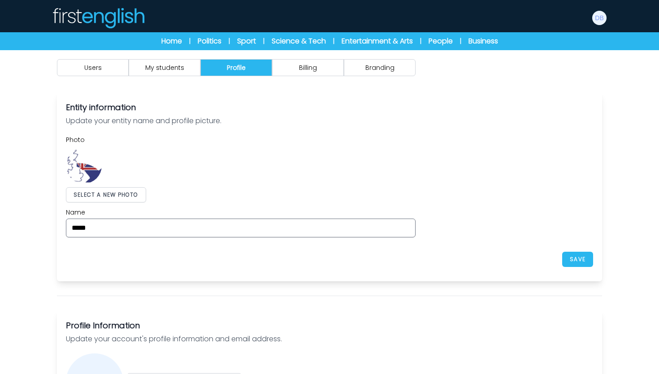
click at [608, 18] on div "Manage Account My Account Language English Español Français B1 B2" at bounding box center [330, 18] width 574 height 29
click at [601, 19] on img at bounding box center [599, 18] width 14 height 14
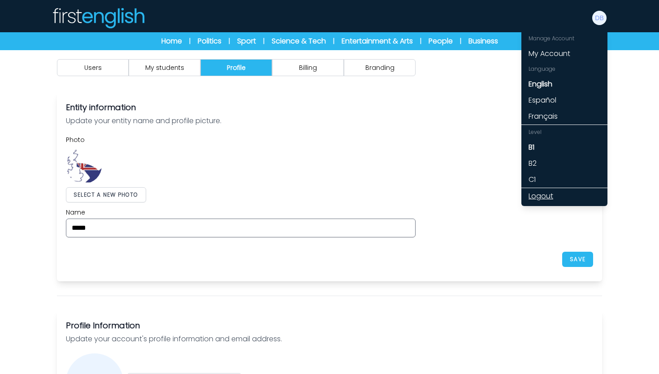
click at [541, 195] on link "Logout" at bounding box center [564, 196] width 86 height 16
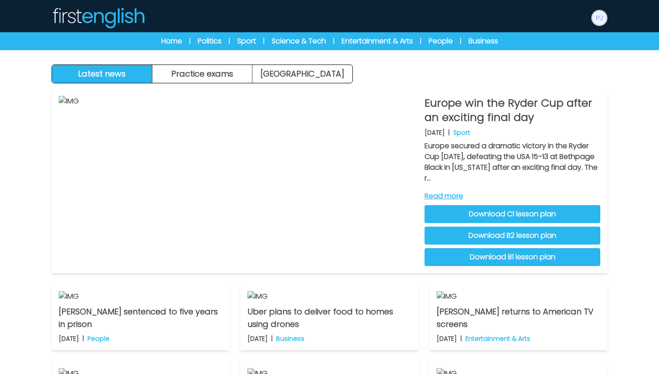
click at [598, 20] on img at bounding box center [599, 18] width 14 height 14
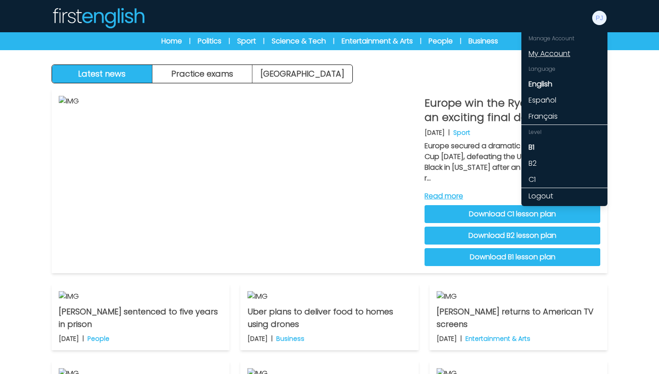
click at [563, 50] on link "My Account" at bounding box center [564, 54] width 86 height 16
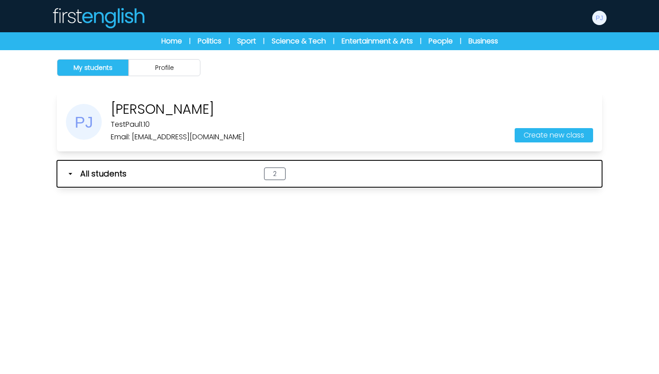
click at [71, 178] on icon "button" at bounding box center [70, 173] width 9 height 9
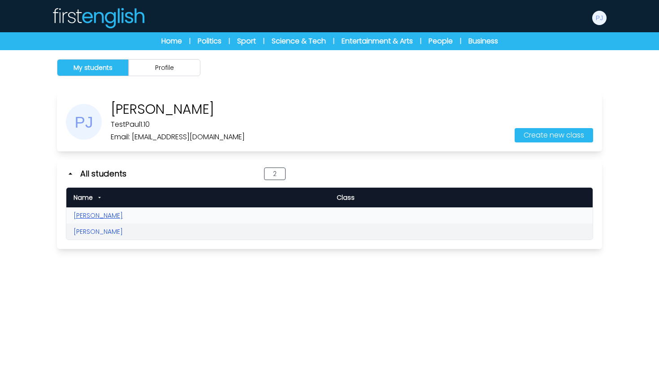
click at [97, 216] on link "[PERSON_NAME]" at bounding box center [98, 215] width 49 height 9
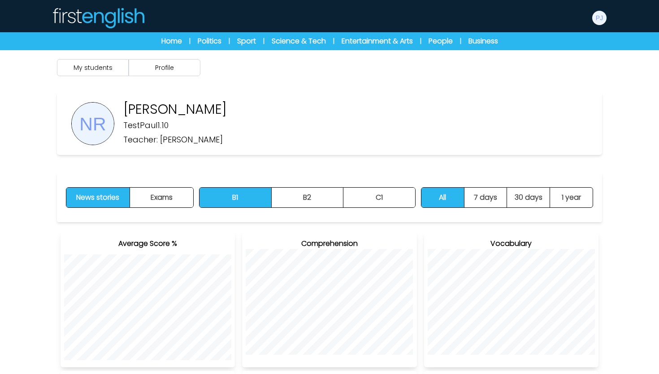
scroll to position [296, 0]
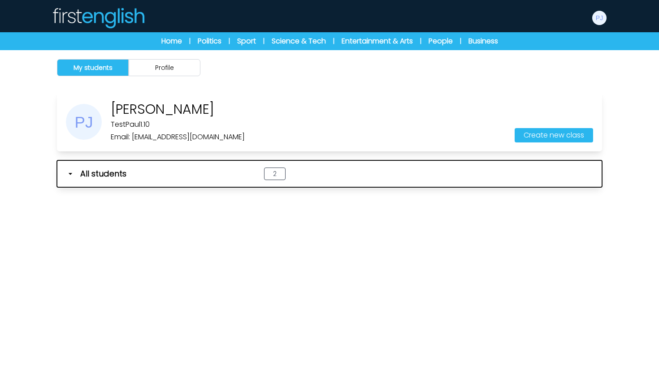
click at [69, 175] on icon "button" at bounding box center [70, 173] width 9 height 9
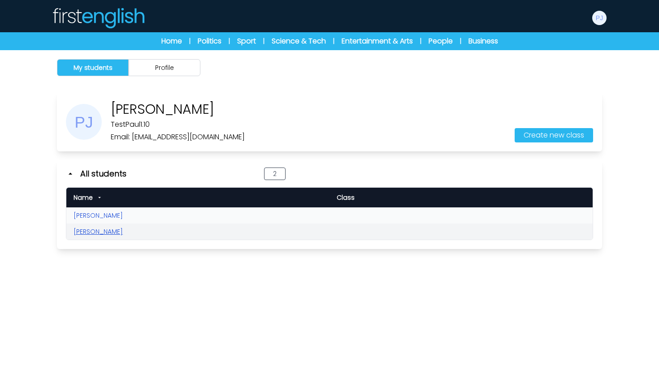
click at [86, 231] on link "[PERSON_NAME]" at bounding box center [98, 231] width 49 height 9
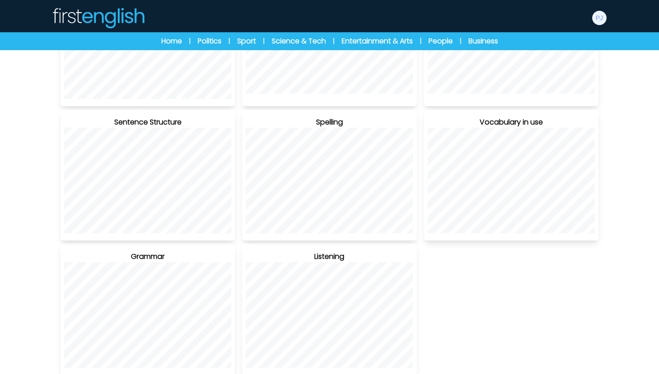
scroll to position [296, 0]
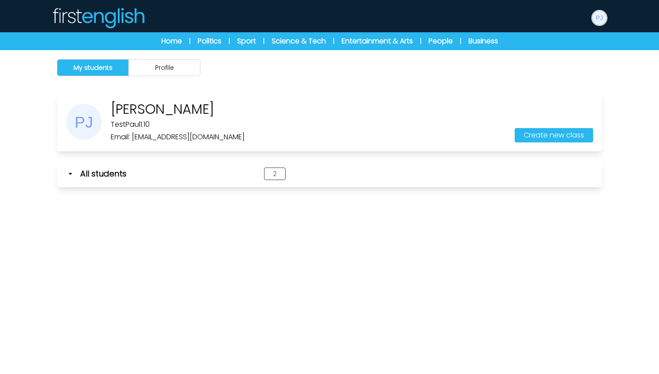
click at [601, 19] on img at bounding box center [599, 18] width 14 height 14
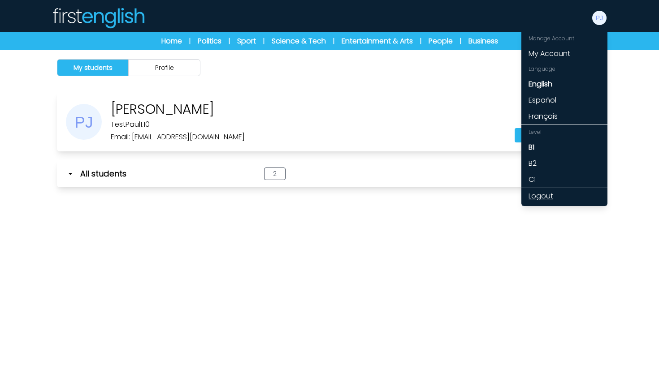
click at [544, 199] on link "Logout" at bounding box center [564, 196] width 86 height 16
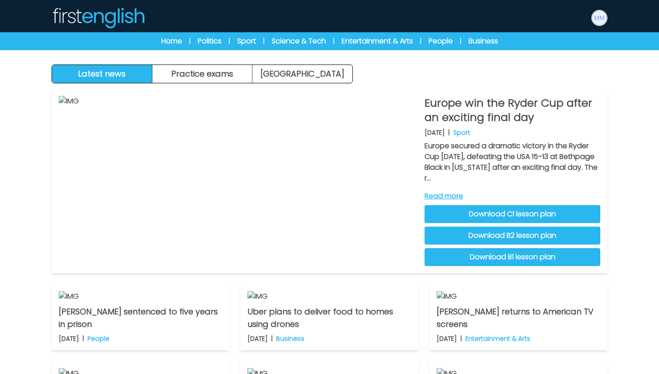
click at [598, 17] on img at bounding box center [599, 18] width 14 height 14
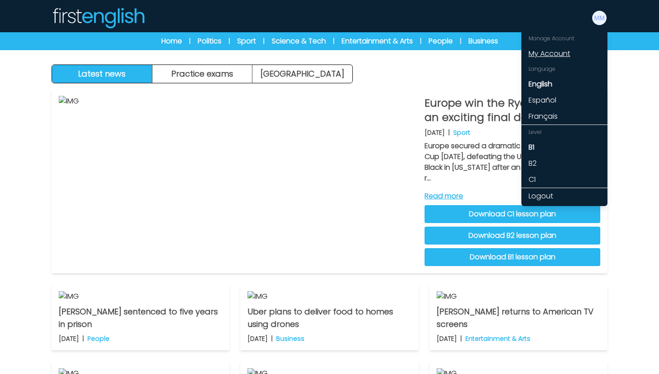
click at [544, 56] on link "My Account" at bounding box center [564, 54] width 86 height 16
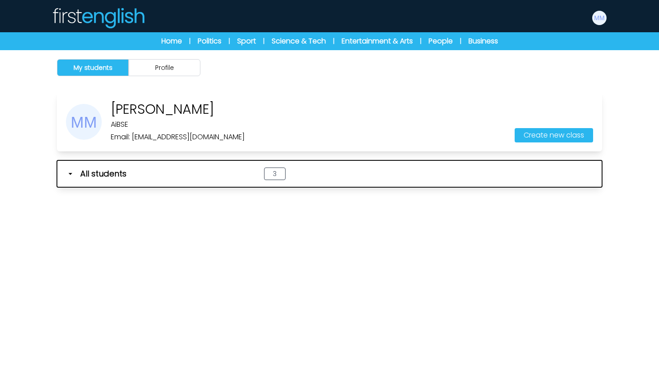
click at [71, 176] on icon "button" at bounding box center [70, 173] width 9 height 9
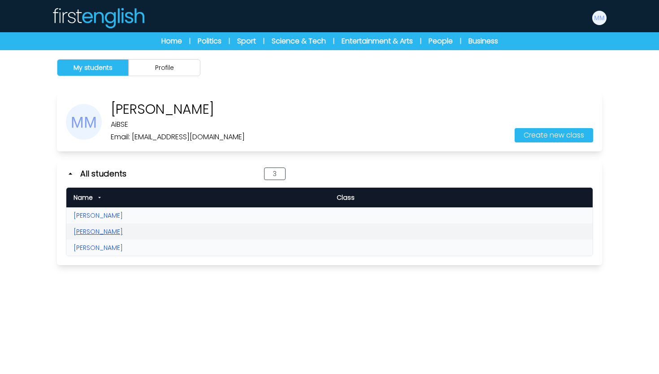
click at [91, 233] on link "[PERSON_NAME]" at bounding box center [98, 231] width 49 height 9
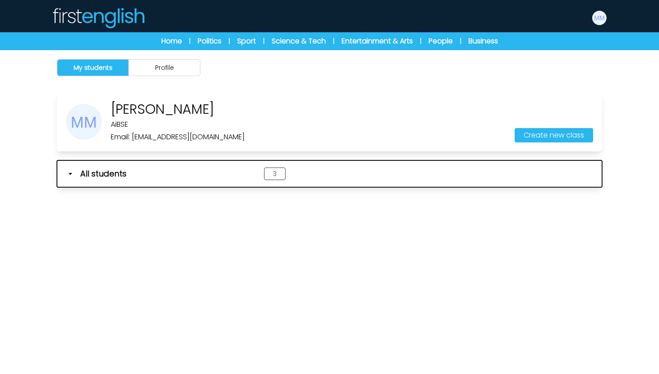
click at [72, 174] on icon "button" at bounding box center [70, 173] width 9 height 9
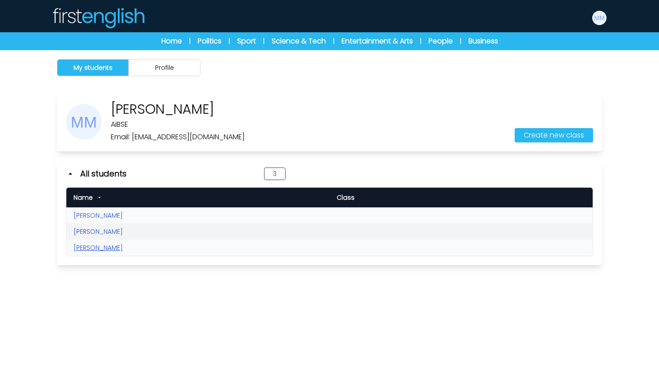
click at [96, 245] on link "[PERSON_NAME]" at bounding box center [98, 247] width 49 height 9
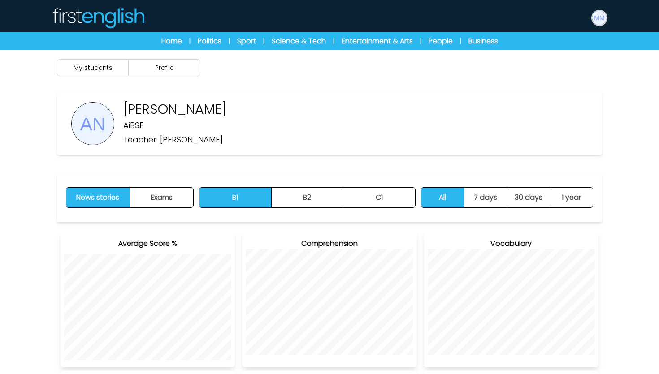
click at [597, 22] on img at bounding box center [599, 18] width 14 height 14
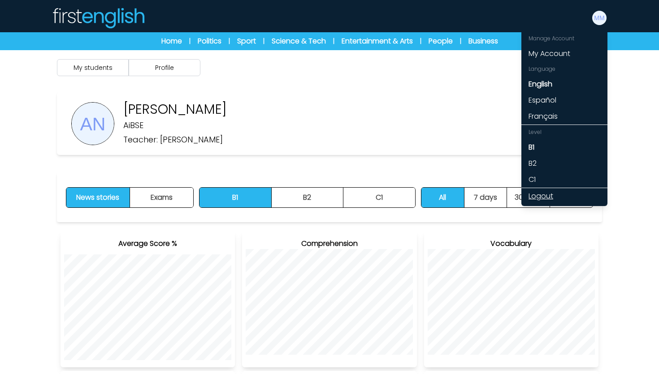
click at [549, 191] on link "Logout" at bounding box center [564, 196] width 86 height 16
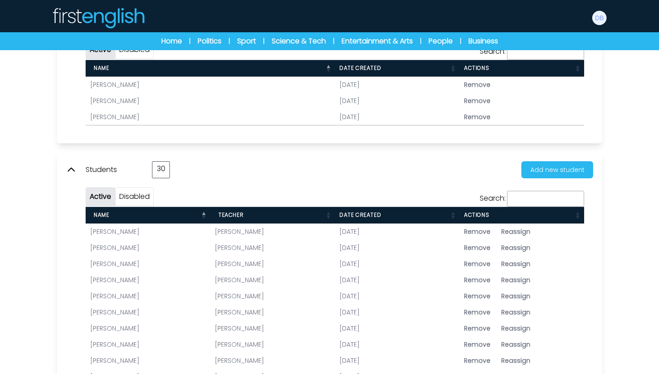
scroll to position [311, 0]
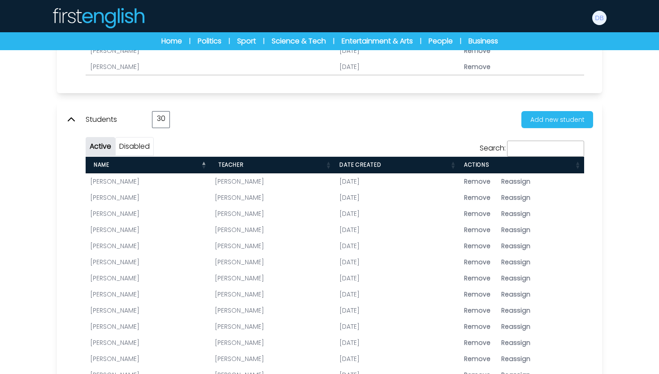
click at [119, 182] on link "[PERSON_NAME]" at bounding box center [114, 181] width 49 height 9
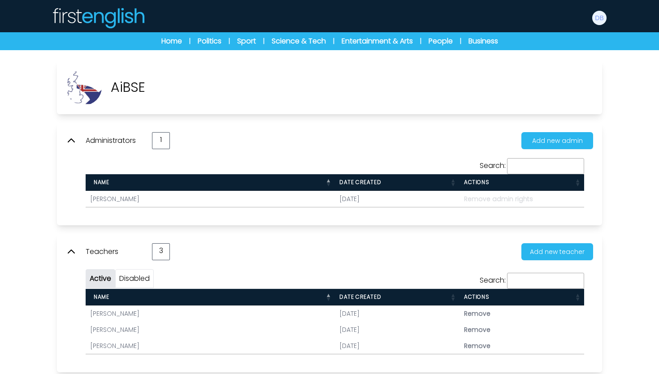
scroll to position [26, 0]
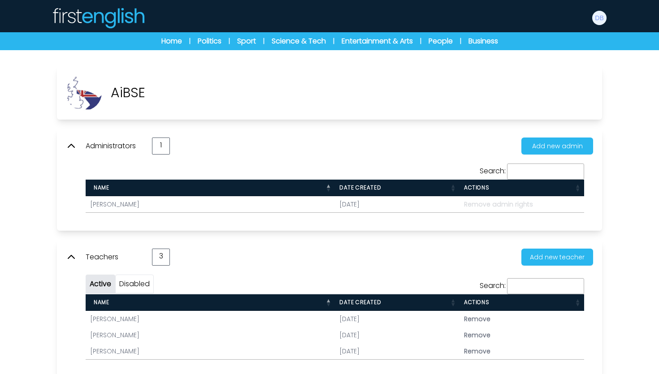
click at [122, 316] on link "Barbara Delaney" at bounding box center [114, 319] width 49 height 9
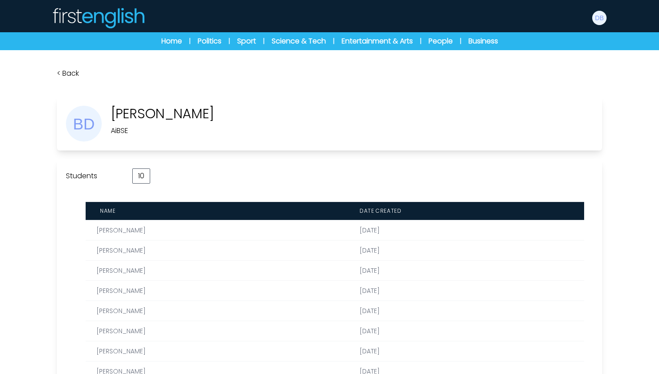
click at [119, 251] on link "[PERSON_NAME]" at bounding box center [120, 250] width 49 height 9
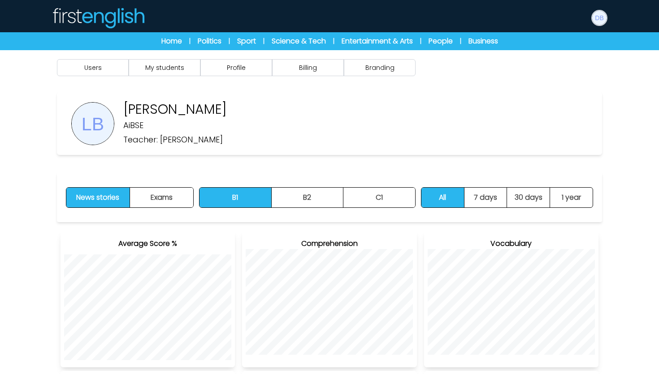
click at [603, 15] on img at bounding box center [599, 18] width 14 height 14
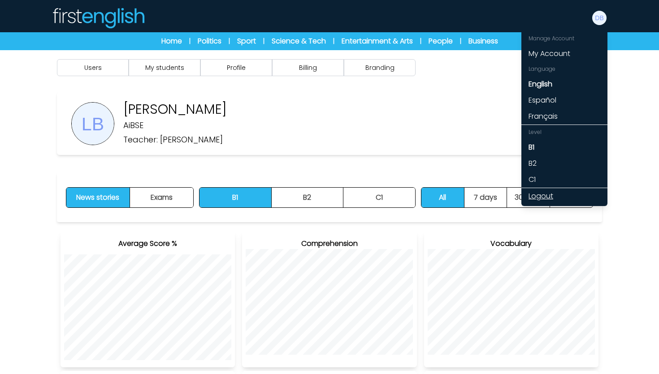
click at [542, 190] on link "Logout" at bounding box center [564, 196] width 86 height 16
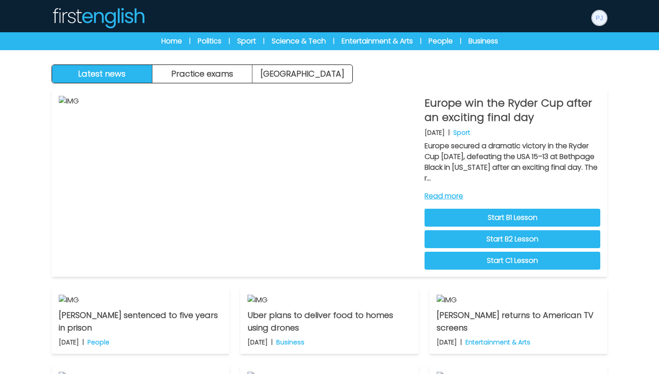
click at [600, 17] on img at bounding box center [599, 18] width 14 height 14
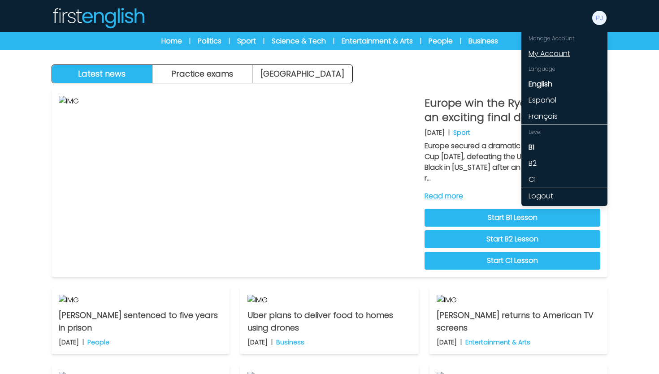
click at [560, 47] on link "My Account" at bounding box center [564, 54] width 86 height 16
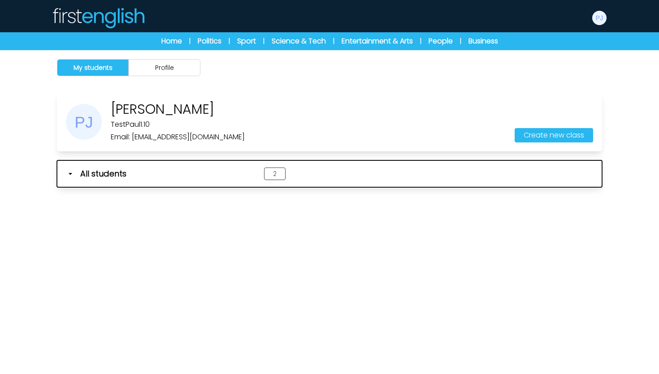
click at [59, 182] on button "All students 2" at bounding box center [329, 173] width 545 height 27
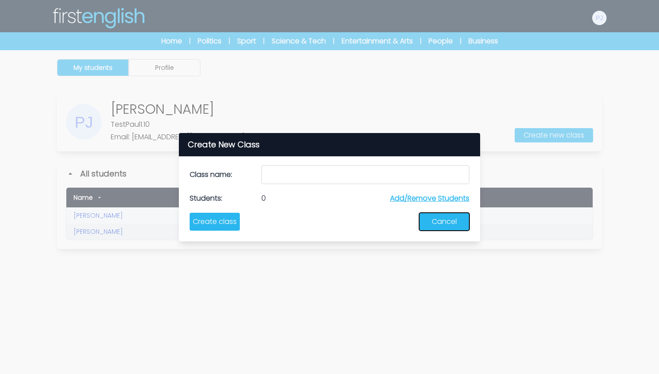
click at [420, 219] on button "Cancel" at bounding box center [444, 222] width 50 height 18
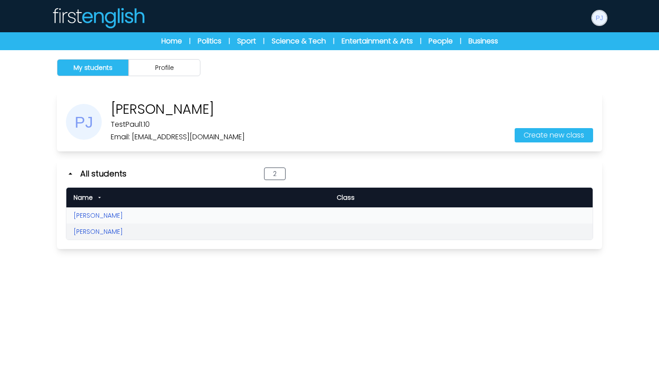
click at [604, 16] on img at bounding box center [599, 18] width 14 height 14
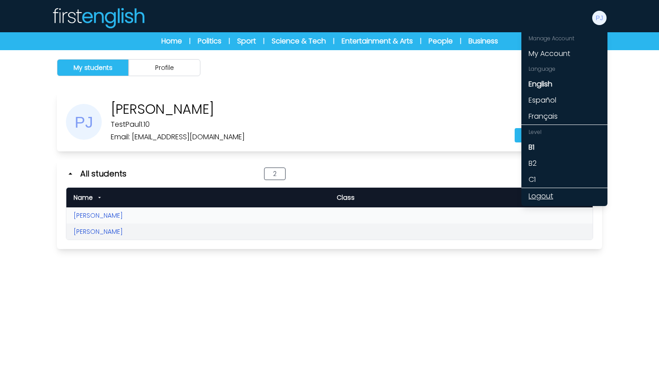
click at [541, 194] on link "Logout" at bounding box center [564, 196] width 86 height 16
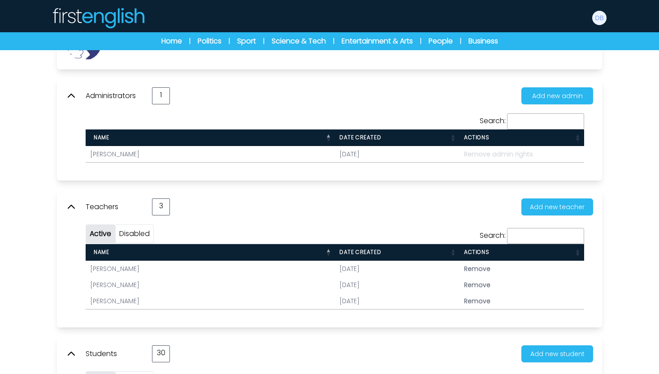
scroll to position [133, 0]
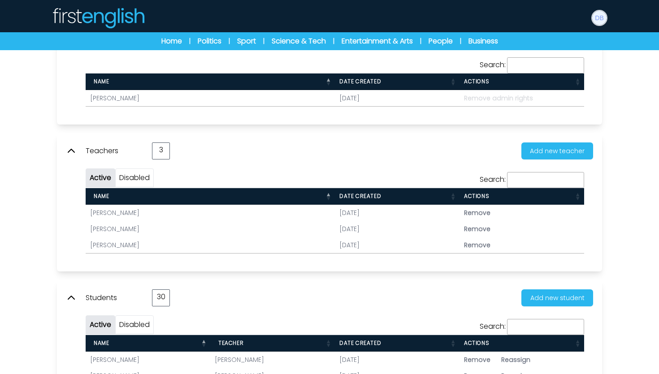
click at [602, 22] on img at bounding box center [599, 18] width 14 height 14
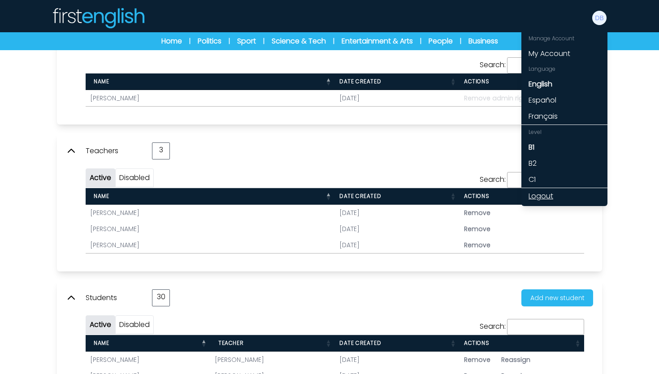
click at [533, 192] on link "Logout" at bounding box center [564, 196] width 86 height 16
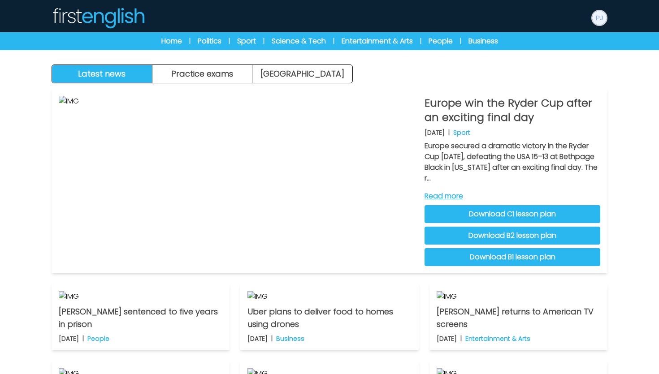
click at [598, 18] on img at bounding box center [599, 18] width 14 height 14
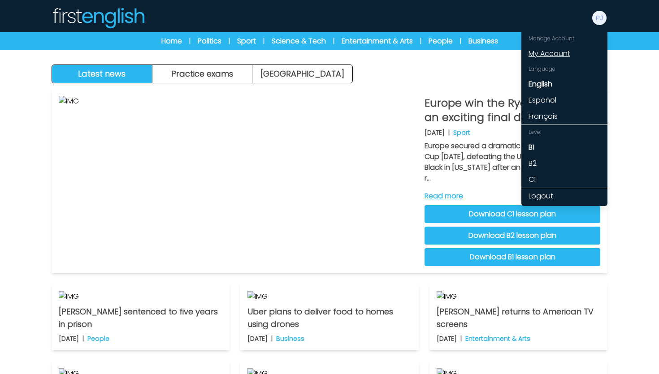
click at [559, 53] on link "My Account" at bounding box center [564, 54] width 86 height 16
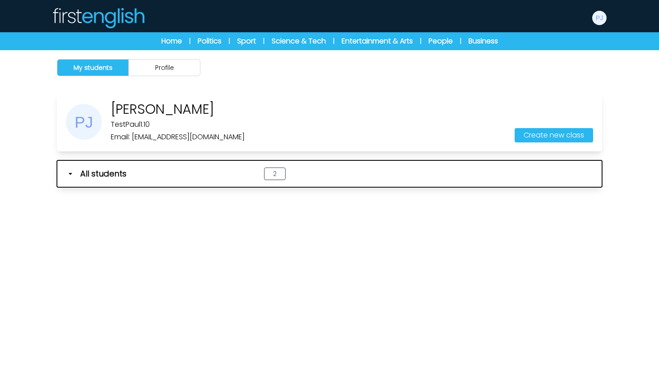
click at [71, 174] on icon "button" at bounding box center [70, 173] width 9 height 9
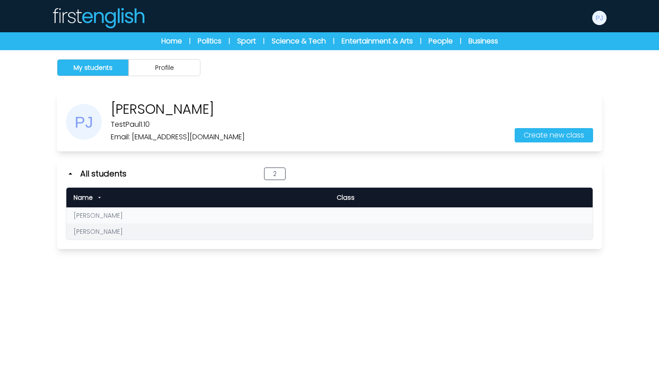
click at [94, 215] on link "Nicole Riter" at bounding box center [98, 215] width 49 height 9
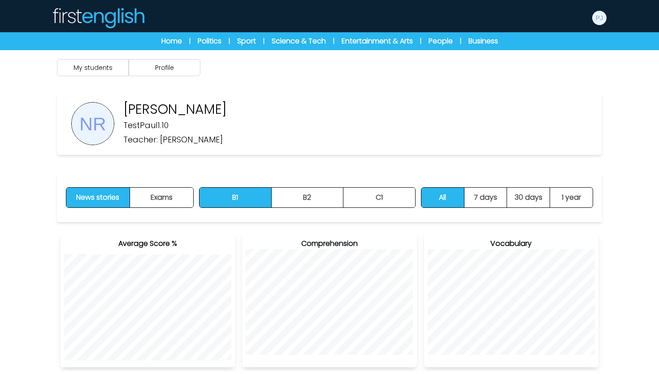
click at [124, 26] on img at bounding box center [98, 18] width 93 height 22
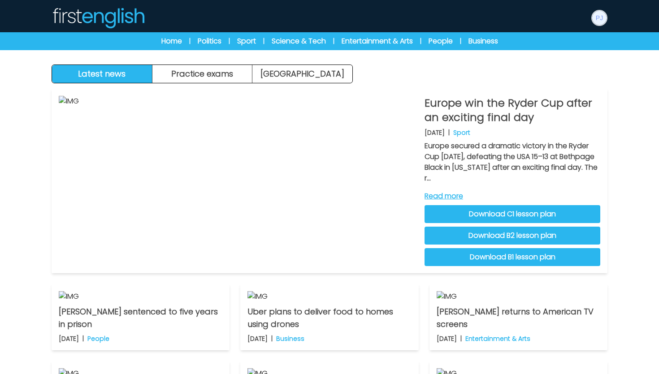
click at [596, 22] on img at bounding box center [599, 18] width 14 height 14
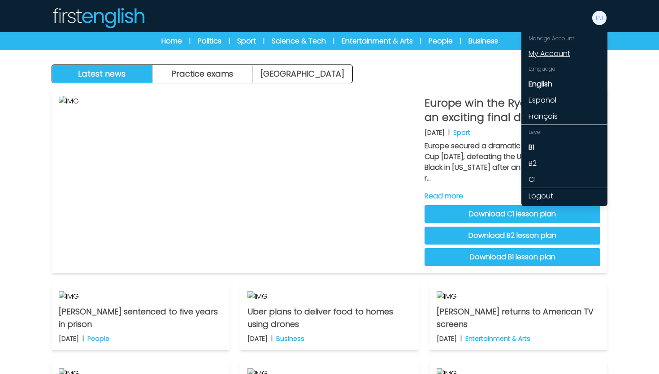
click at [569, 50] on link "My Account" at bounding box center [564, 54] width 86 height 16
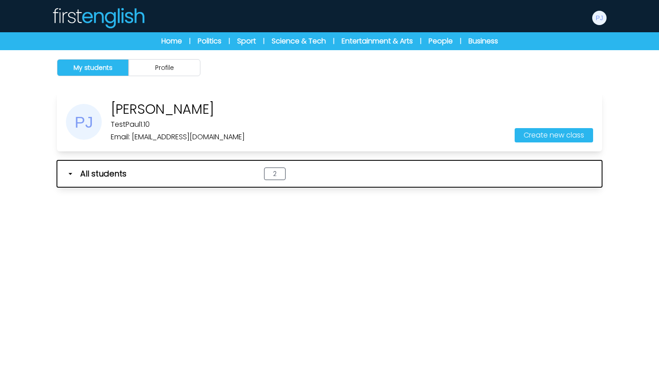
click at [71, 174] on icon "button" at bounding box center [71, 174] width 4 height 2
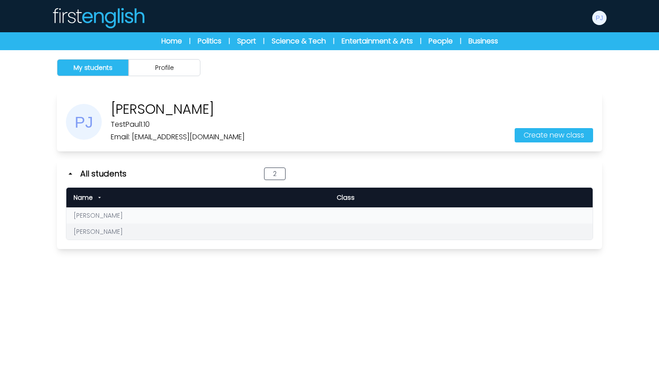
click at [100, 218] on link "[PERSON_NAME]" at bounding box center [98, 215] width 49 height 9
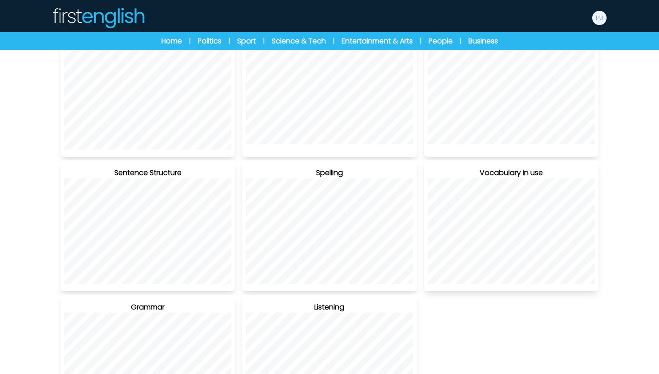
scroll to position [259, 0]
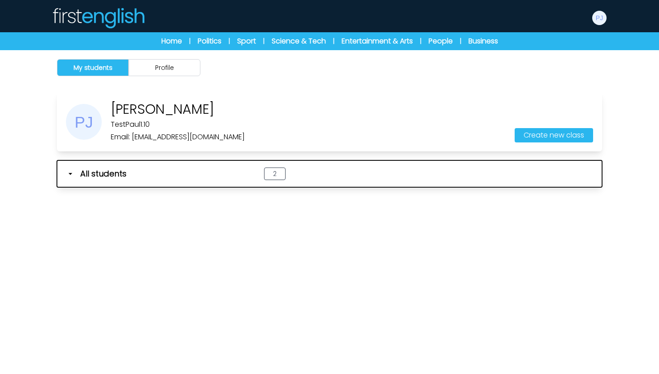
click at [70, 173] on icon "button" at bounding box center [70, 173] width 9 height 9
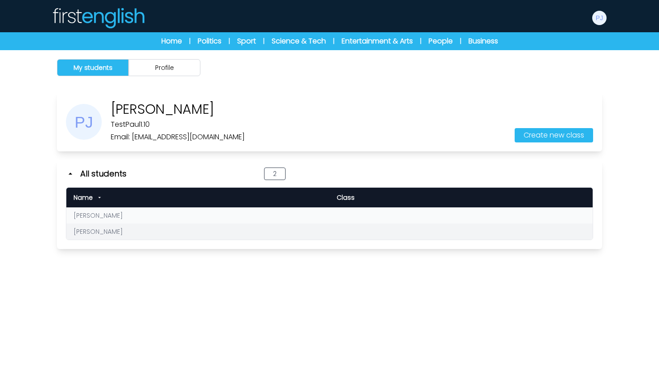
click at [91, 231] on link "Scot Riter" at bounding box center [98, 231] width 49 height 9
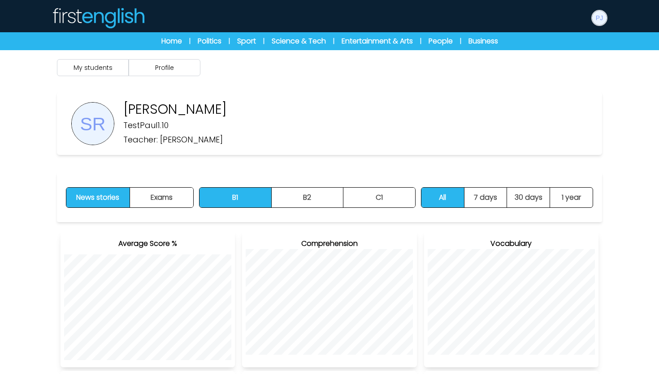
click at [602, 17] on img at bounding box center [599, 18] width 14 height 14
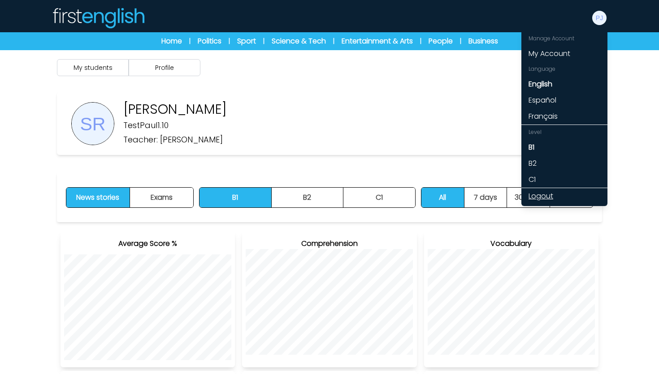
click at [555, 194] on link "Logout" at bounding box center [564, 196] width 86 height 16
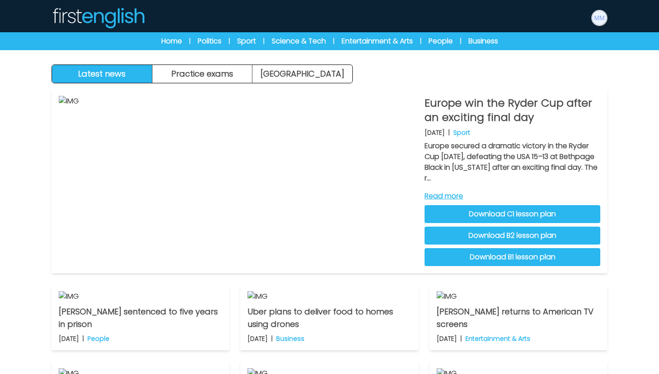
click at [597, 23] on img at bounding box center [599, 18] width 14 height 14
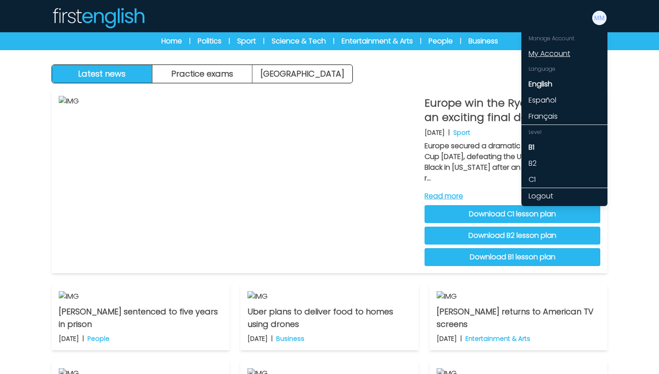
click at [558, 53] on link "My Account" at bounding box center [564, 54] width 86 height 16
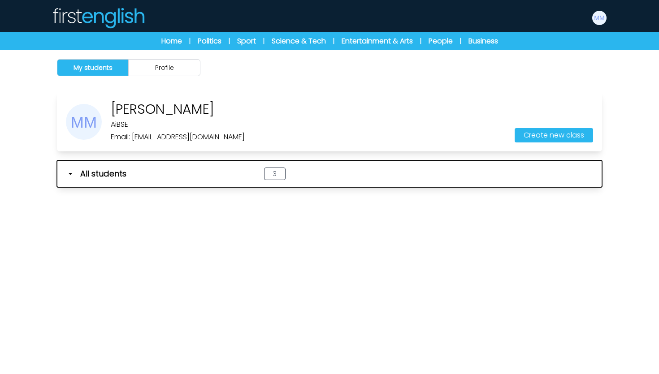
click at [71, 176] on icon "button" at bounding box center [70, 173] width 9 height 9
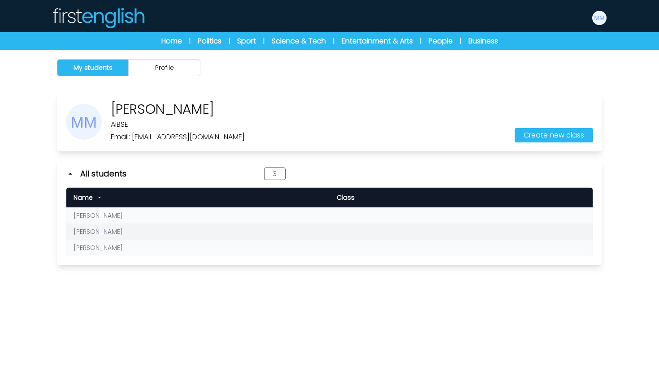
click at [98, 233] on link "[PERSON_NAME]" at bounding box center [98, 231] width 49 height 9
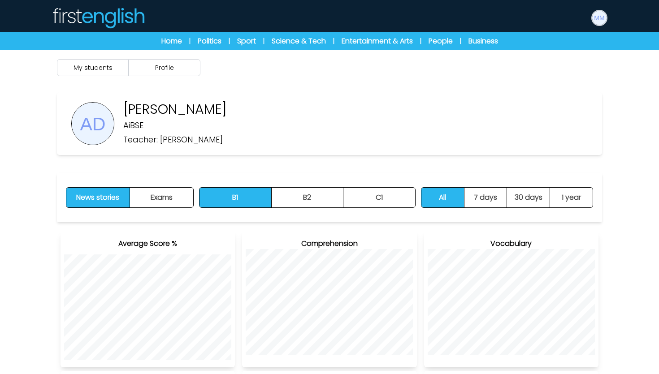
click at [600, 20] on img at bounding box center [599, 18] width 14 height 14
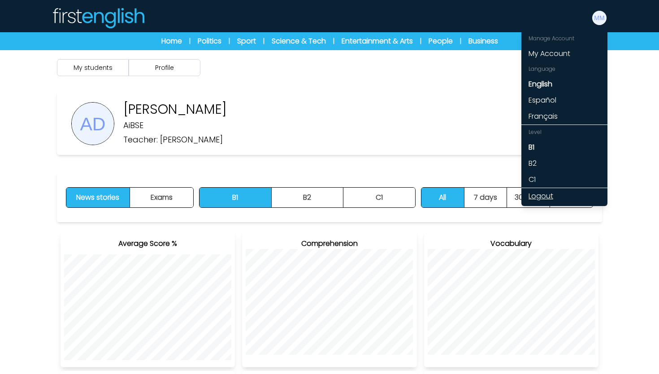
click at [548, 198] on link "Logout" at bounding box center [564, 196] width 86 height 16
